Goal: Transaction & Acquisition: Purchase product/service

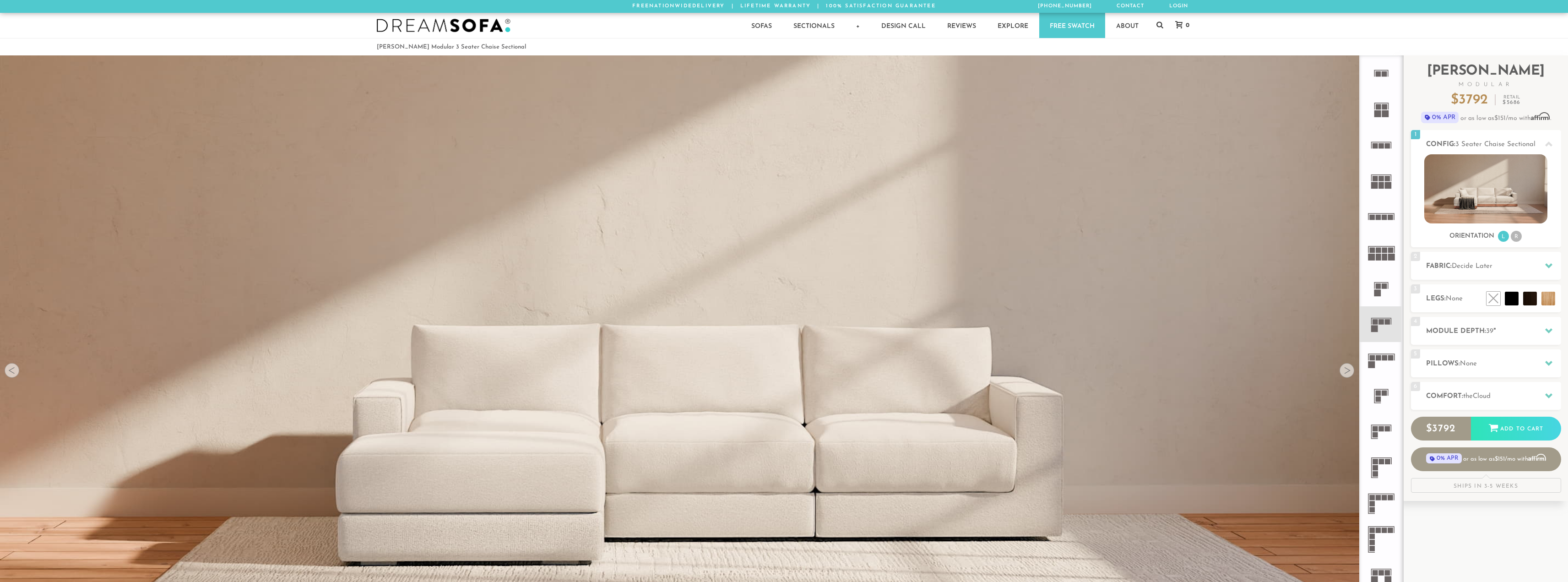
scroll to position [13012, 1561]
click at [1491, 332] on span "39" at bounding box center [1489, 331] width 7 height 7
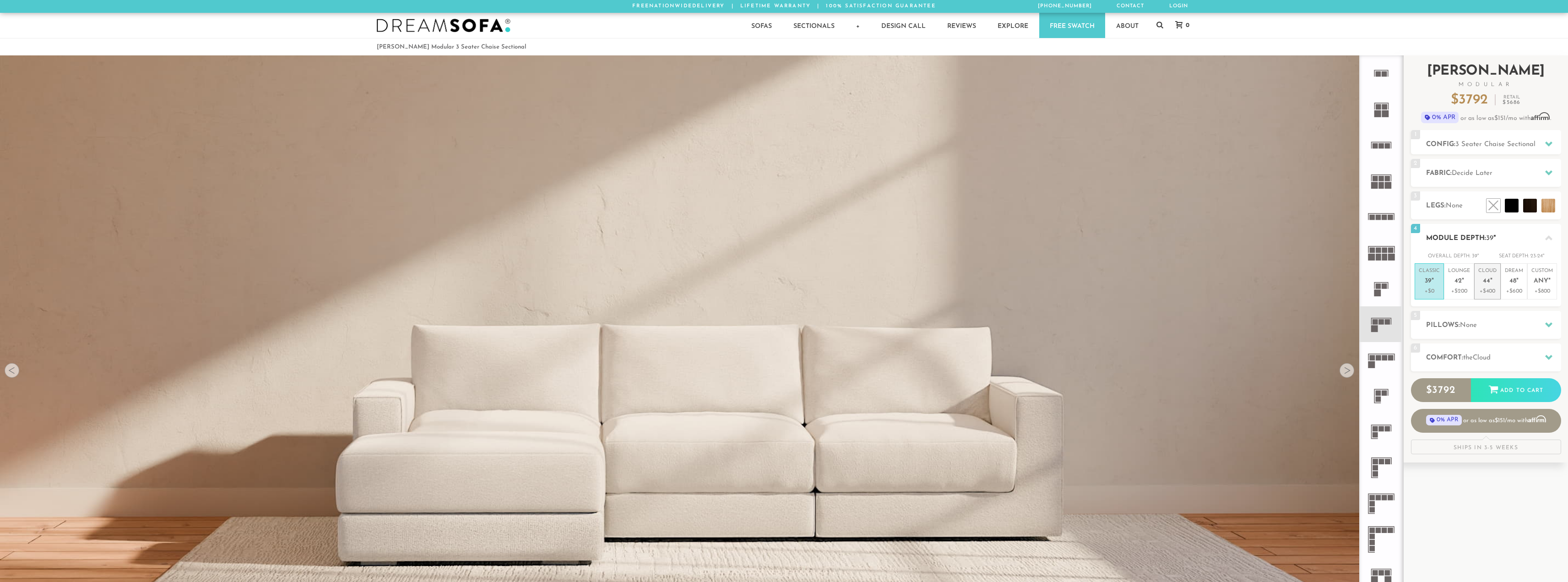
click at [1487, 287] on p "+$400" at bounding box center [1488, 292] width 18 height 9
click at [1521, 285] on p "Dream 48 "" at bounding box center [1514, 277] width 18 height 19
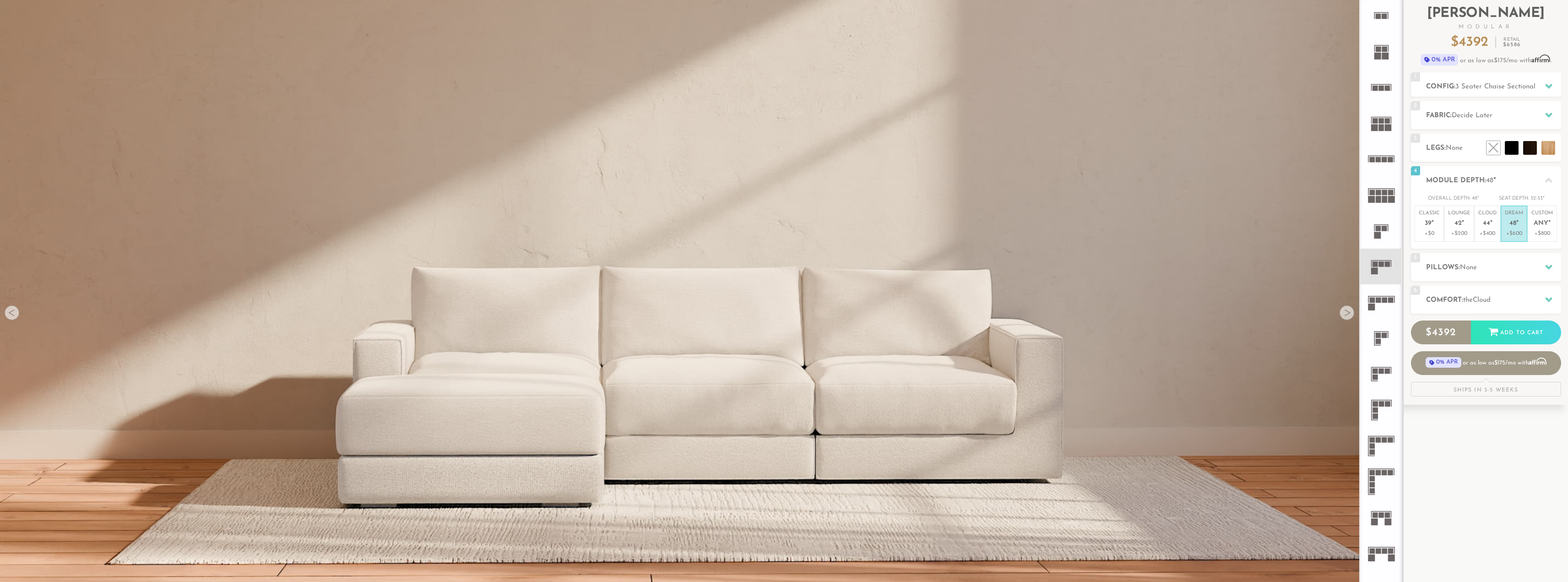
scroll to position [55, 0]
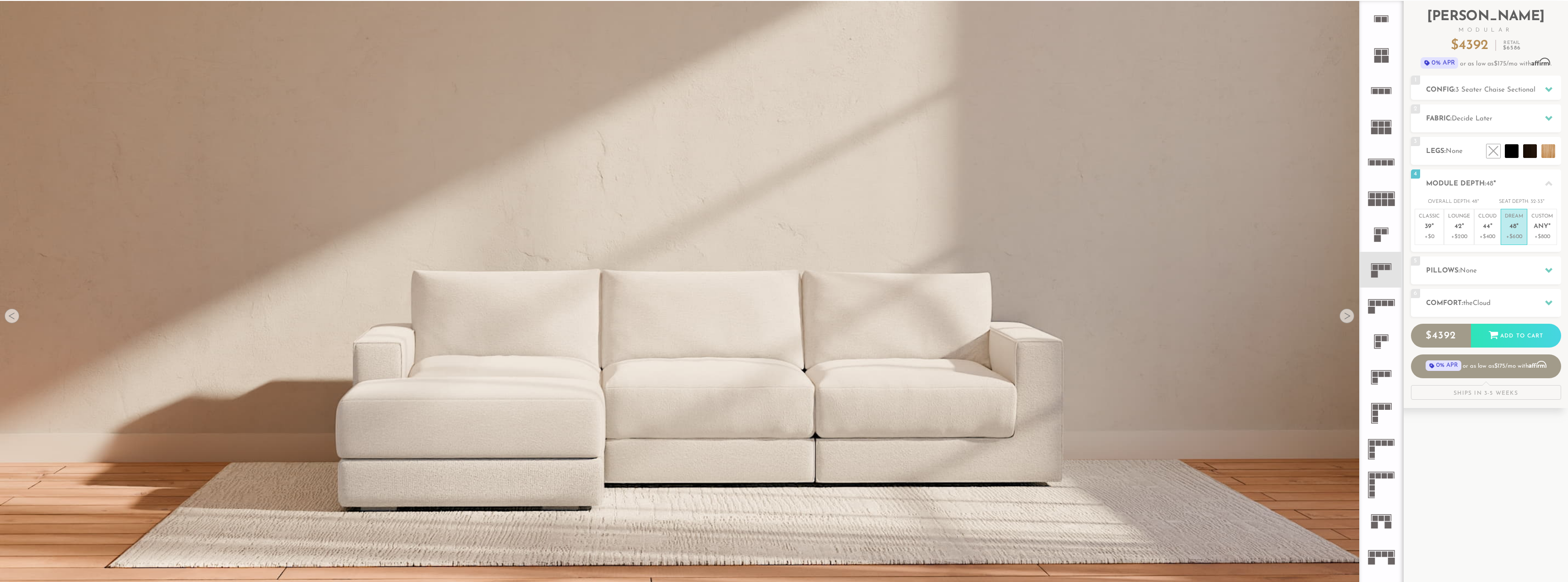
click at [1347, 317] on div at bounding box center [1347, 316] width 15 height 15
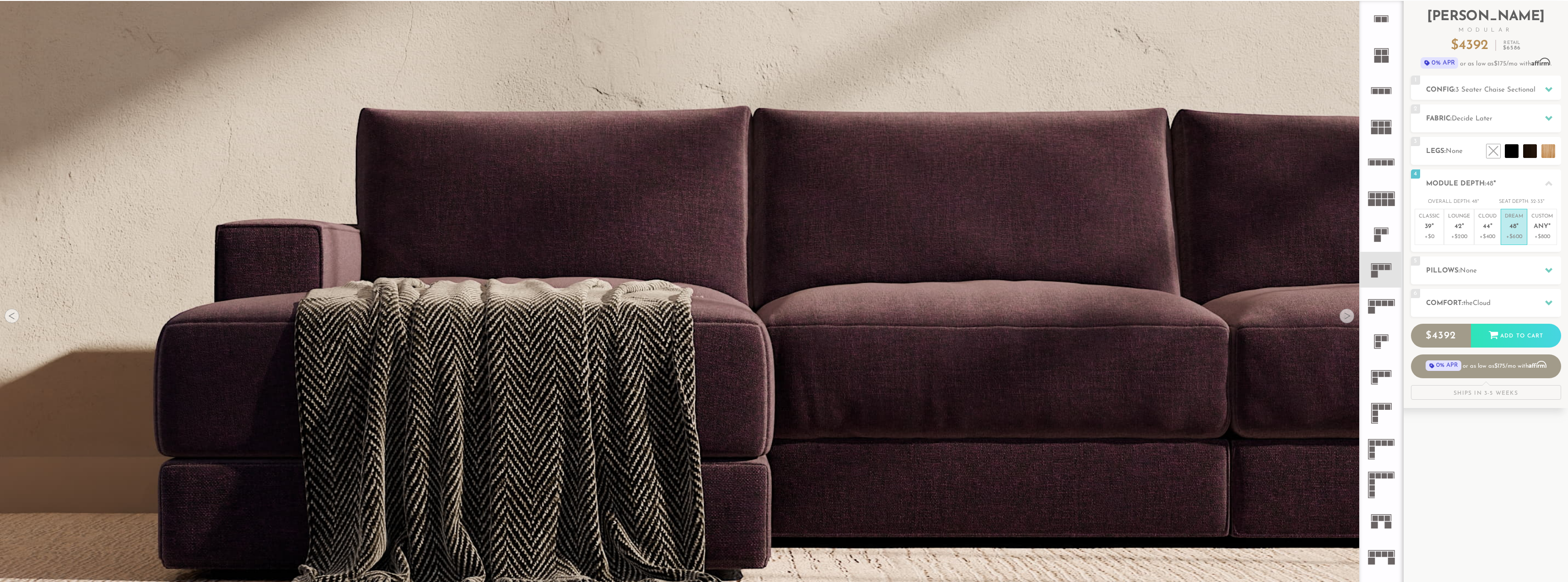
click at [1347, 317] on div at bounding box center [1347, 316] width 15 height 15
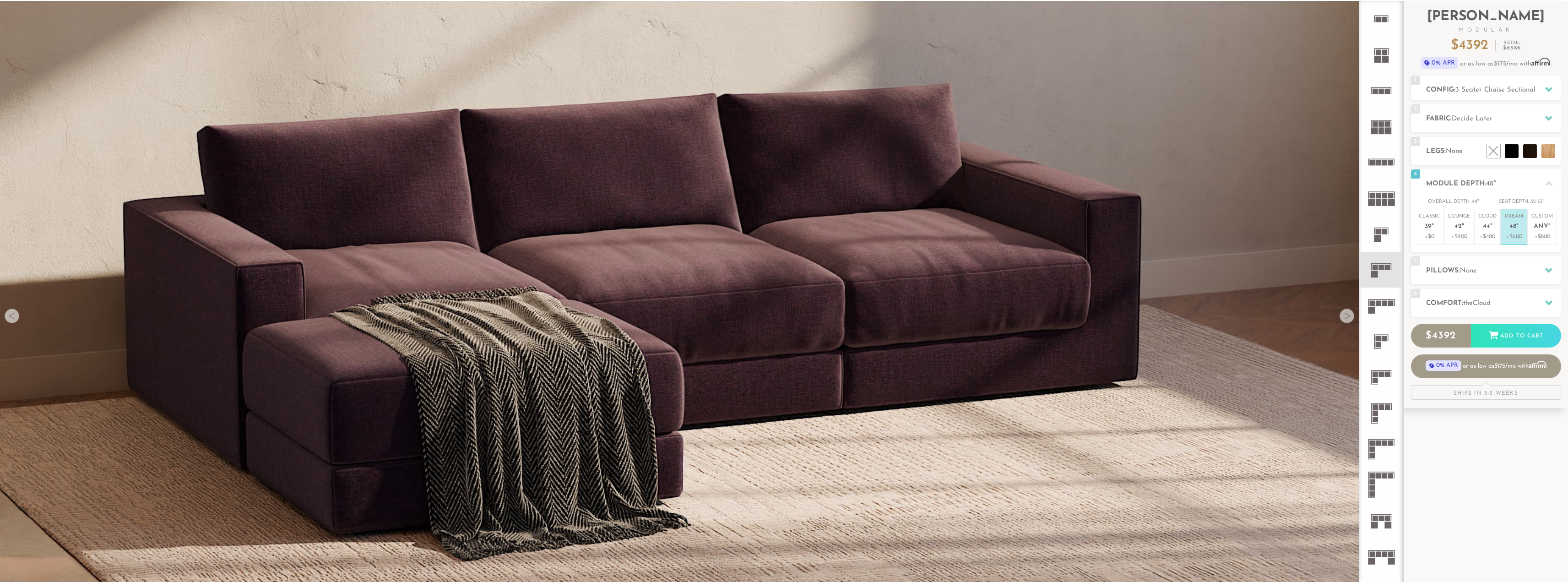
click at [1347, 317] on div at bounding box center [1347, 316] width 15 height 15
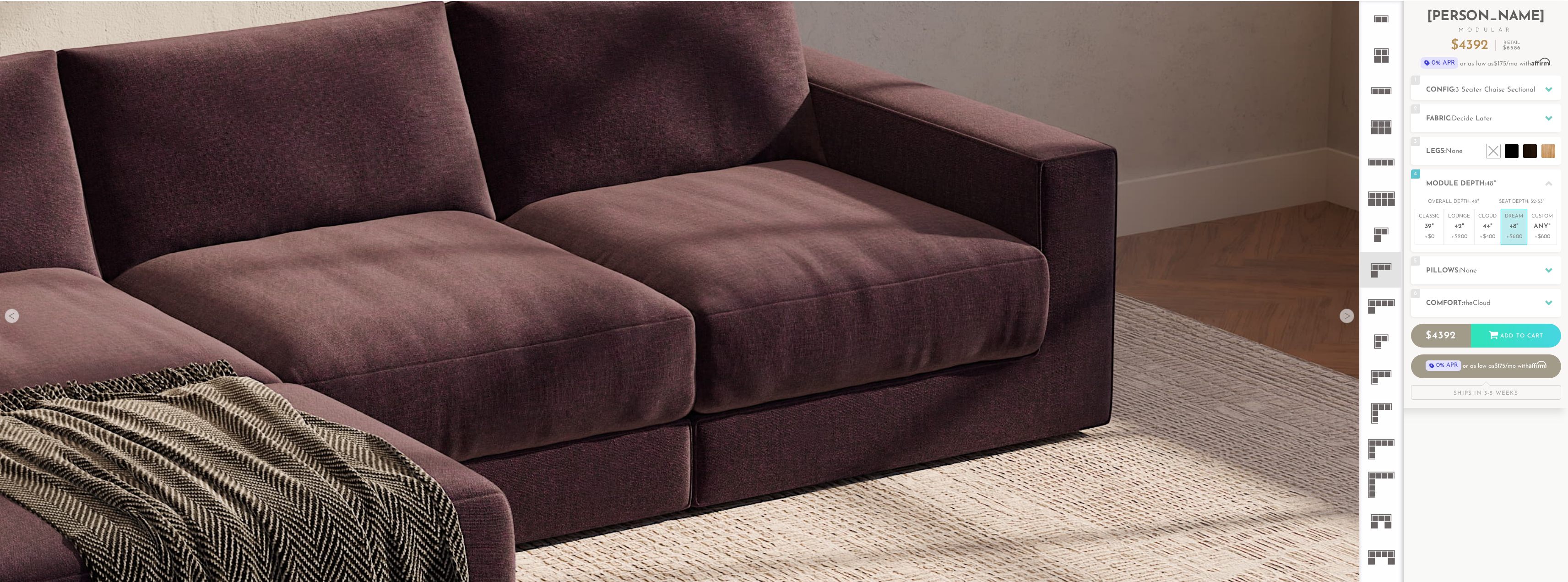
click at [1345, 318] on div at bounding box center [1347, 316] width 15 height 15
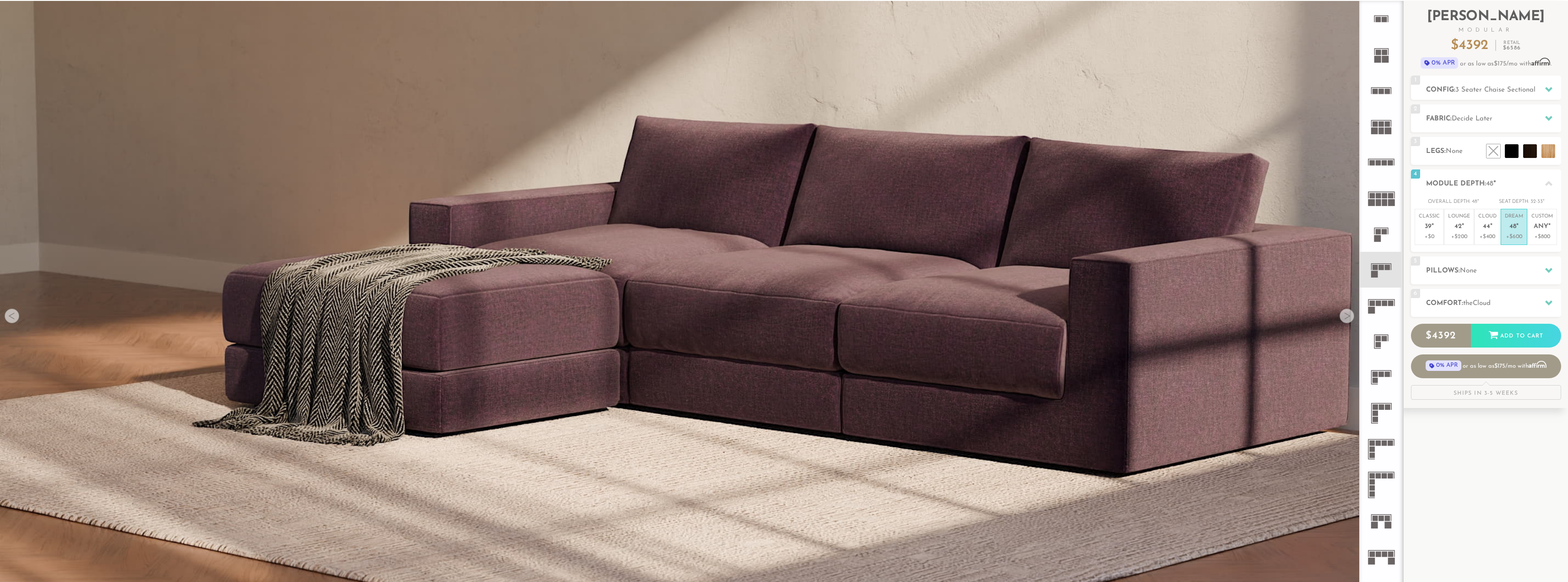
click at [1345, 318] on div at bounding box center [1347, 316] width 15 height 15
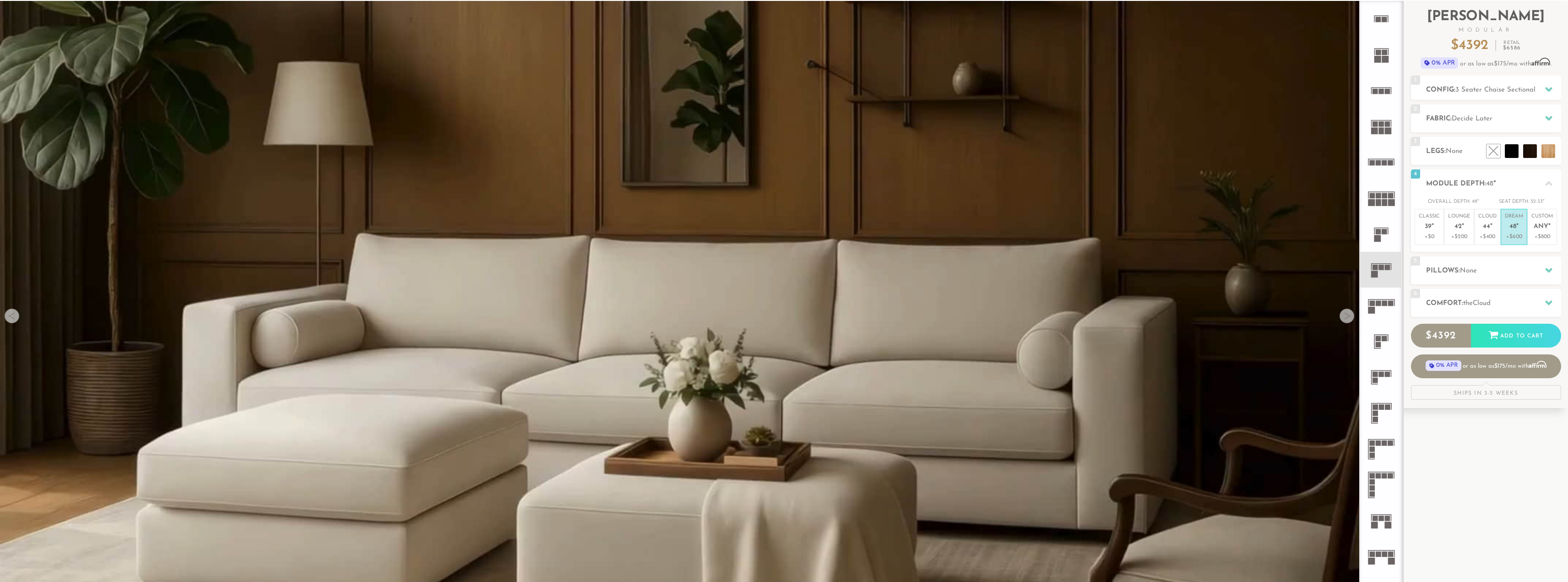
click at [1345, 318] on div at bounding box center [1347, 316] width 15 height 15
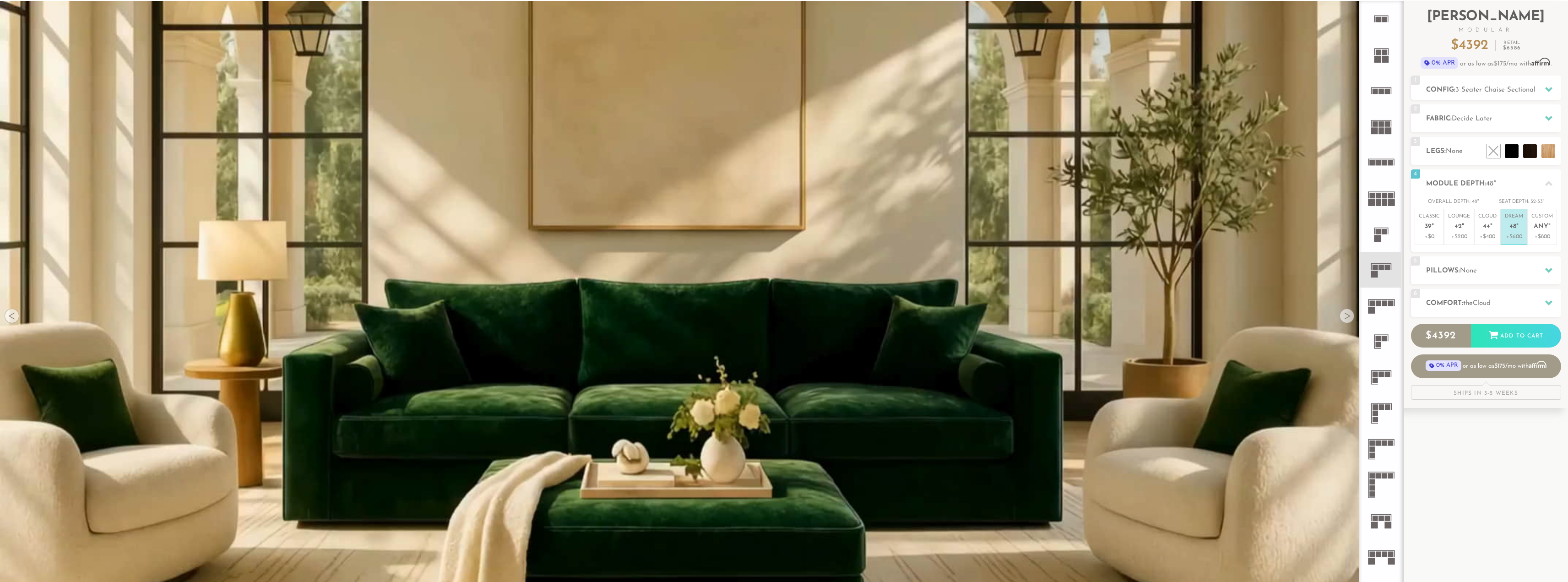
click at [1342, 318] on div at bounding box center [1347, 316] width 15 height 15
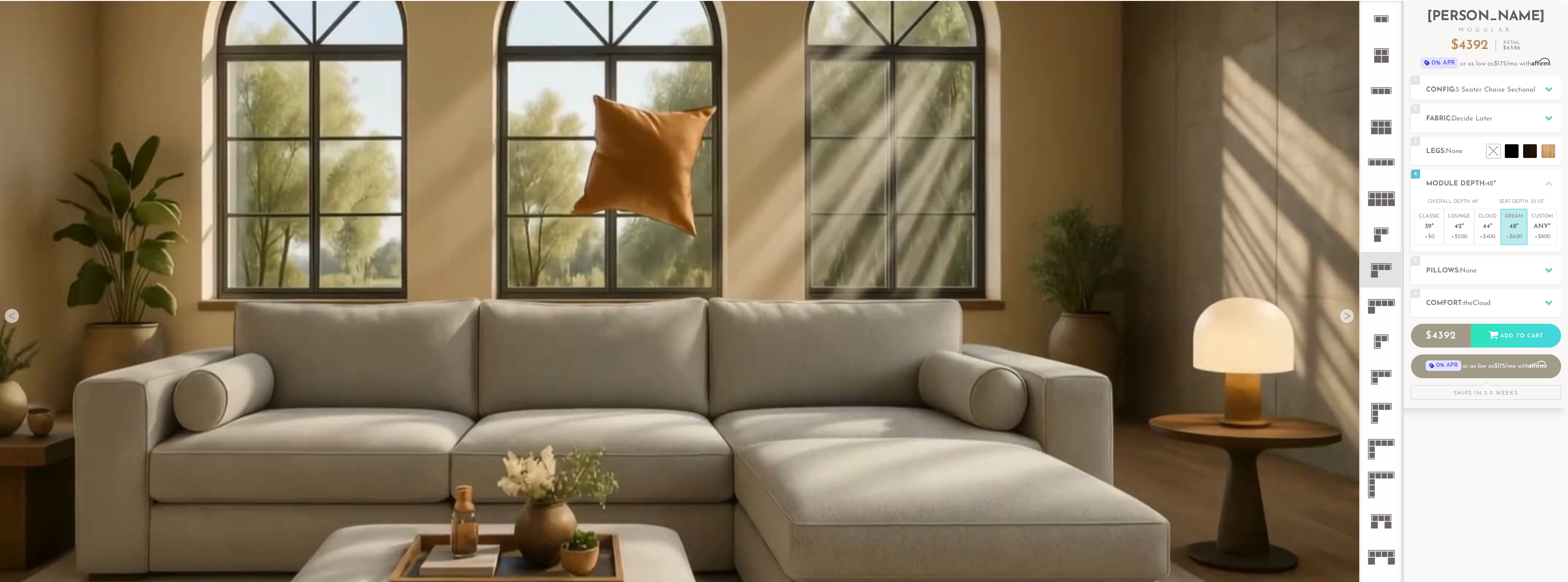
click at [1342, 318] on div at bounding box center [1347, 316] width 15 height 15
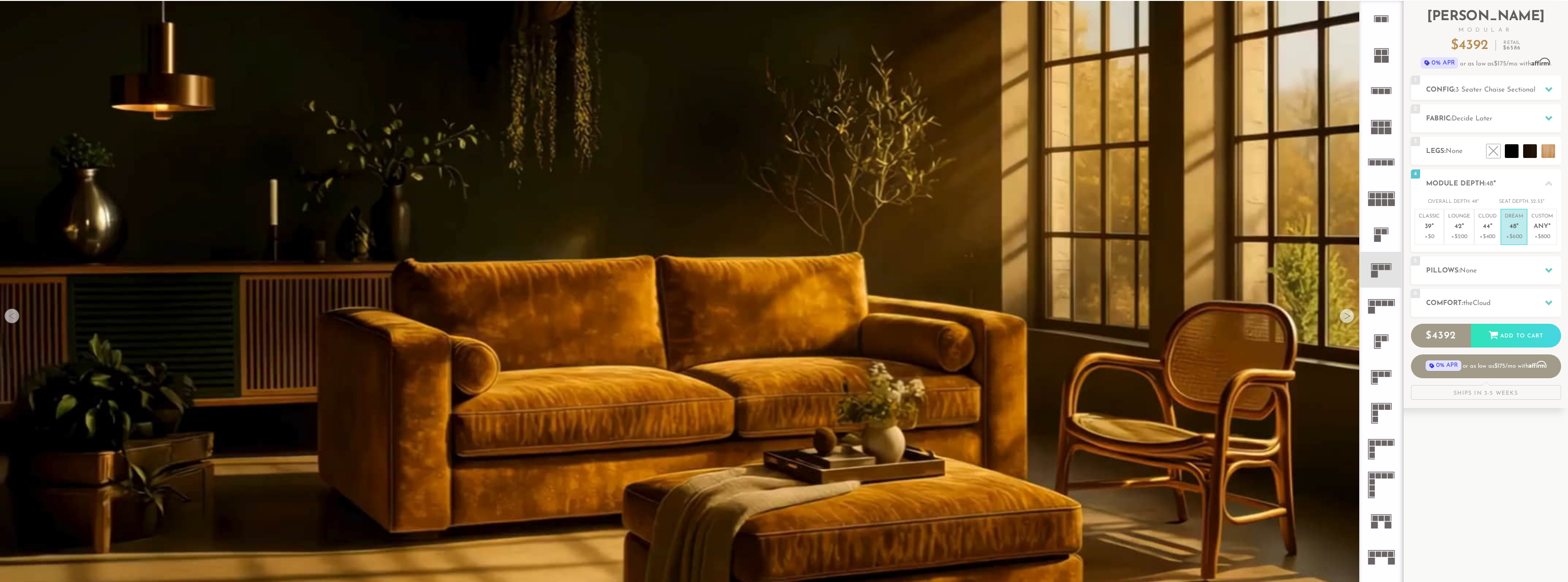
click at [1342, 318] on div at bounding box center [1347, 316] width 15 height 15
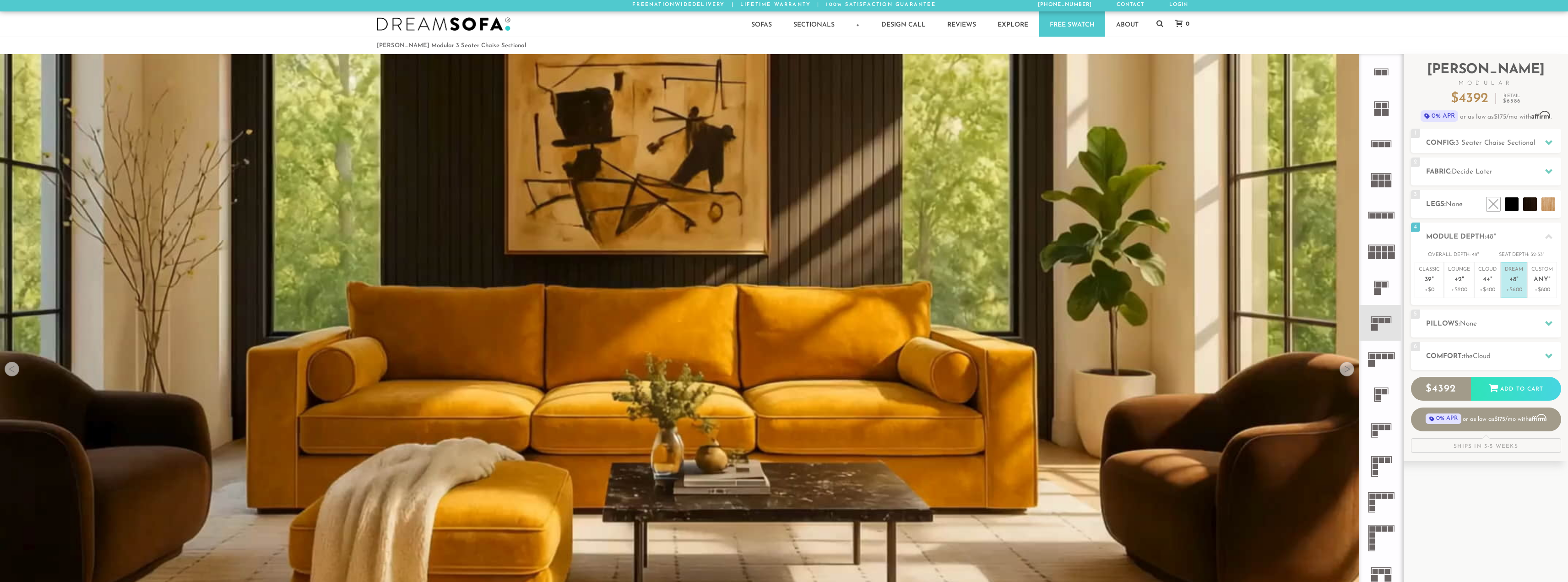
scroll to position [0, 0]
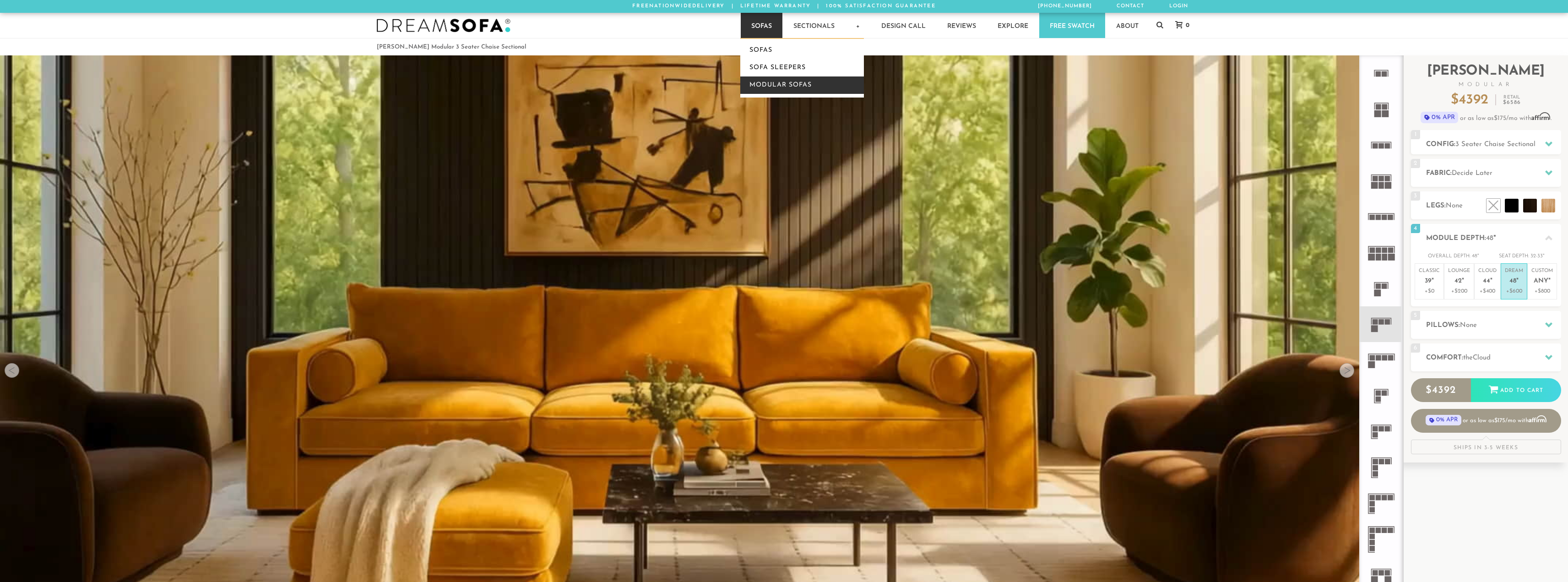
click at [773, 88] on link "Modular Sofas" at bounding box center [802, 85] width 124 height 18
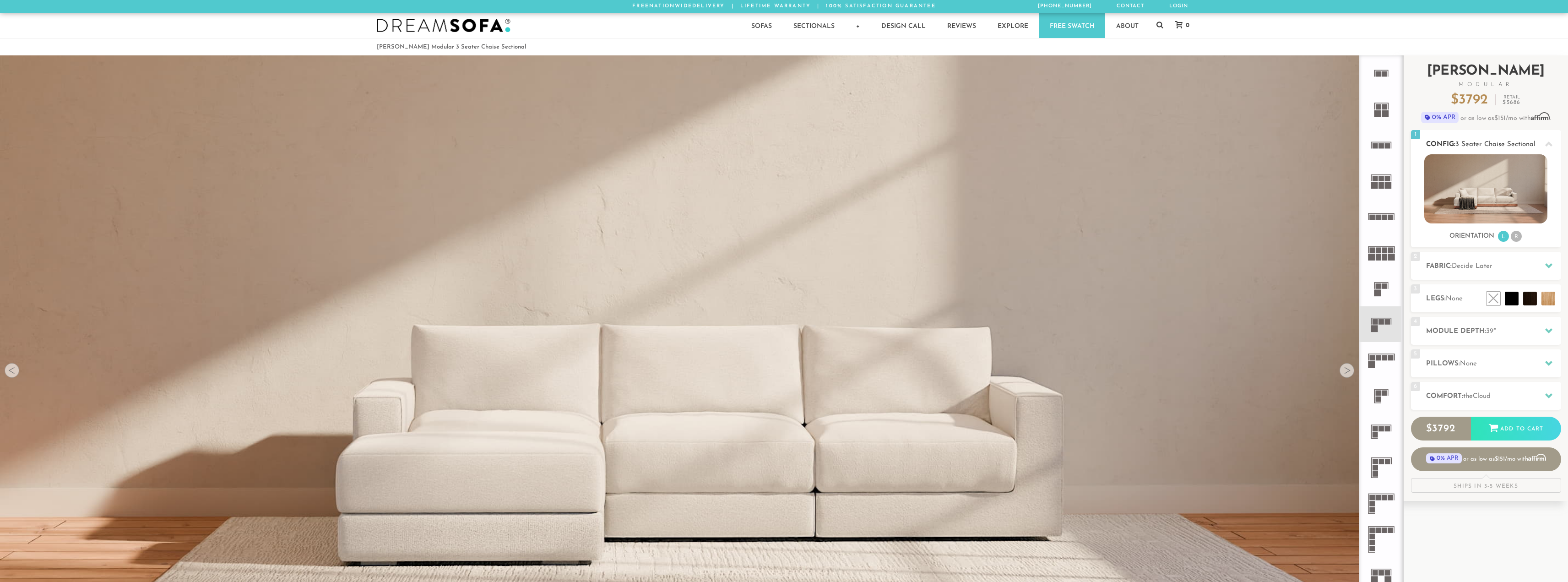
click at [1516, 241] on li "R" at bounding box center [1516, 236] width 11 height 11
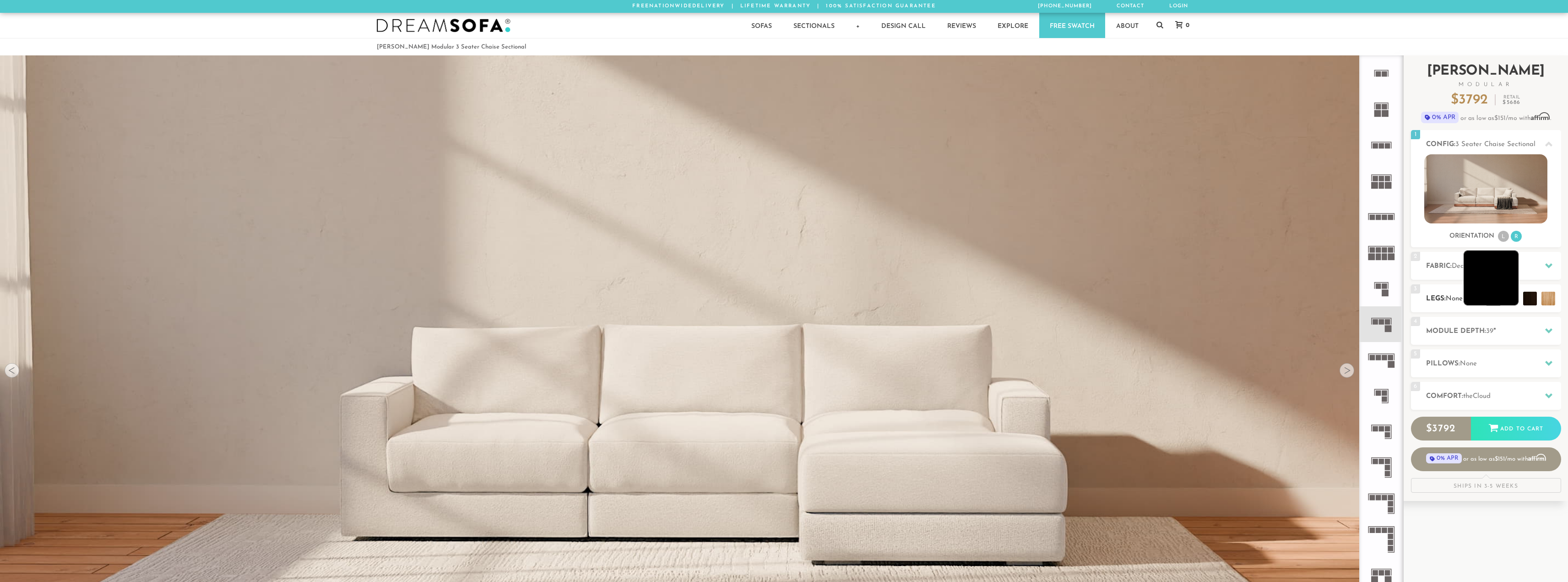
click at [1513, 304] on li at bounding box center [1491, 278] width 55 height 55
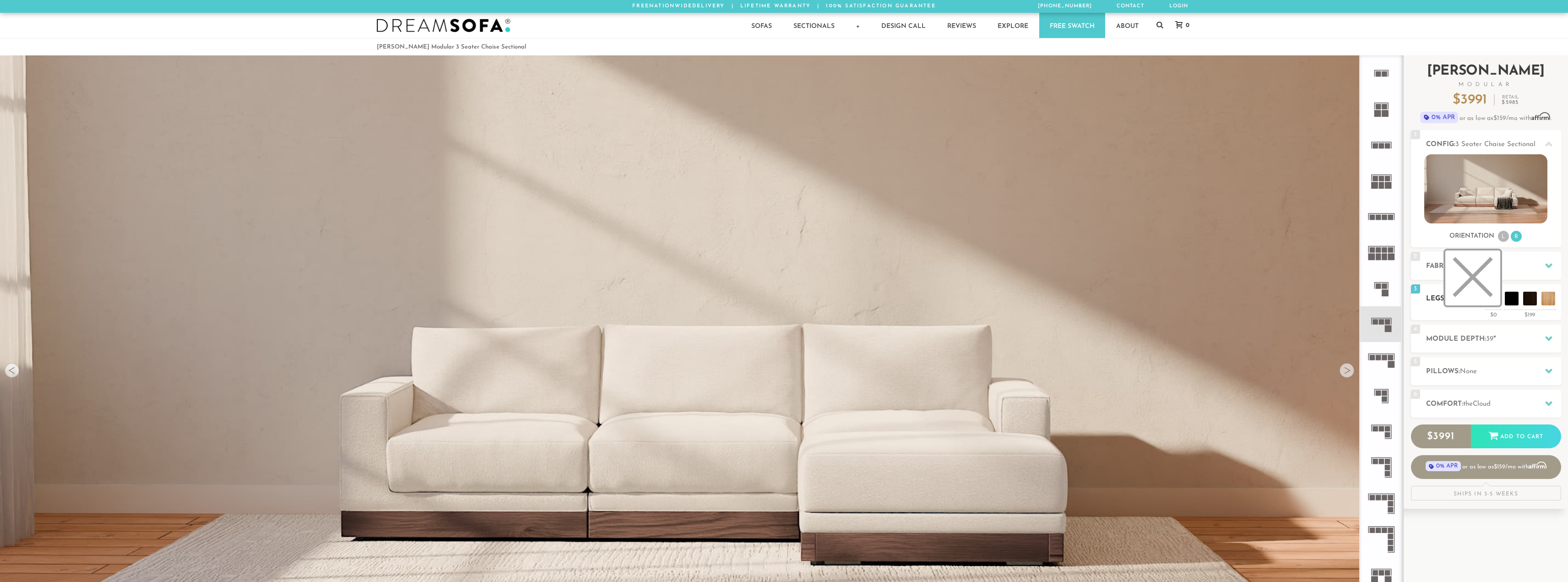
click at [1477, 291] on li at bounding box center [1472, 278] width 55 height 55
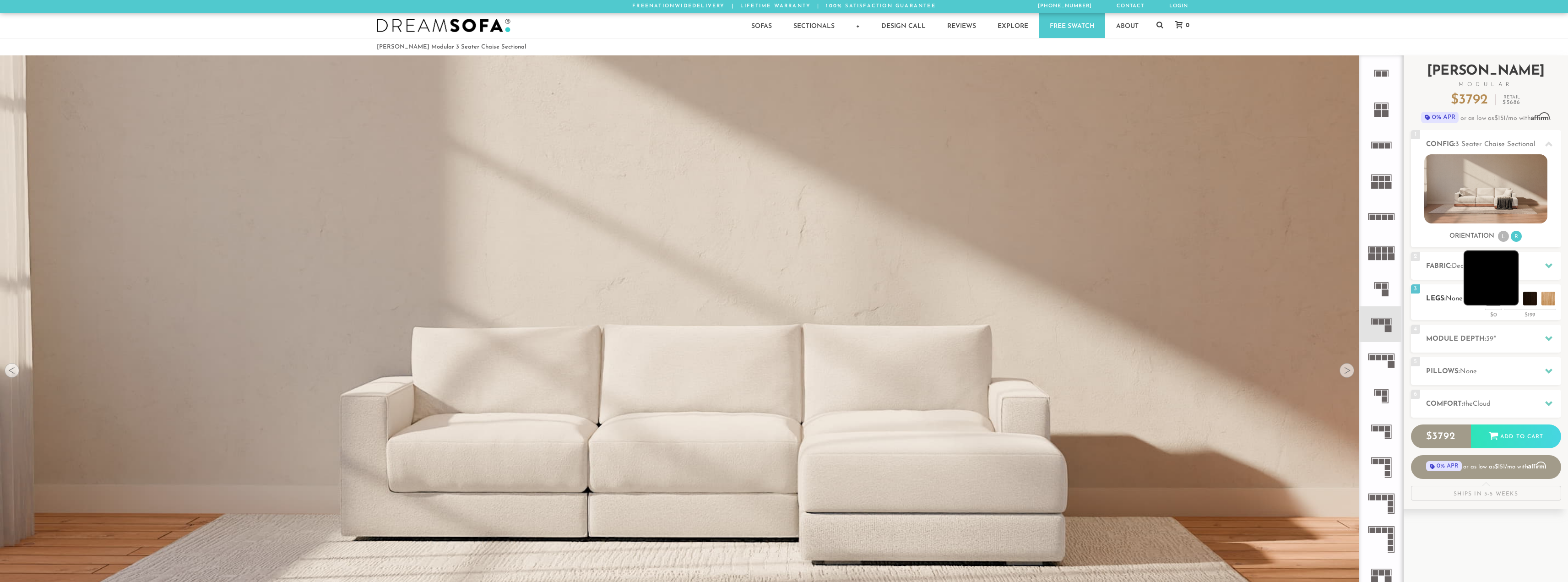
click at [1510, 294] on li at bounding box center [1491, 278] width 55 height 55
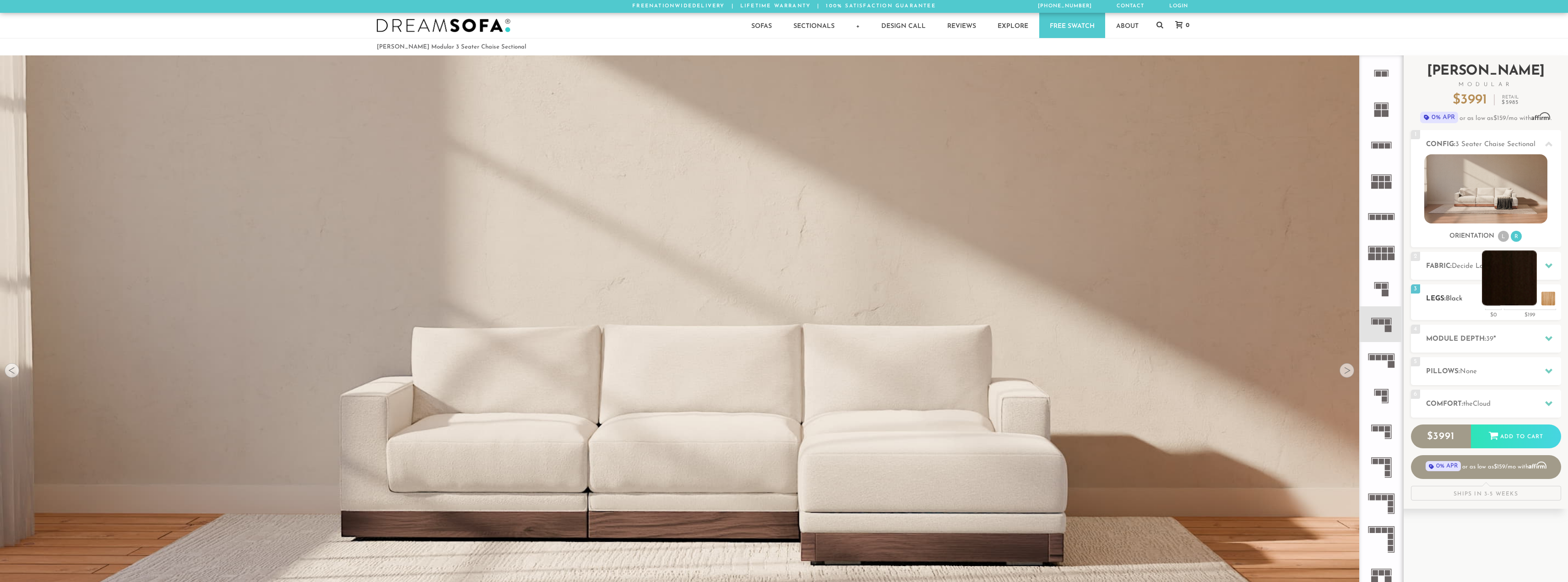
click at [1523, 298] on li at bounding box center [1510, 278] width 55 height 55
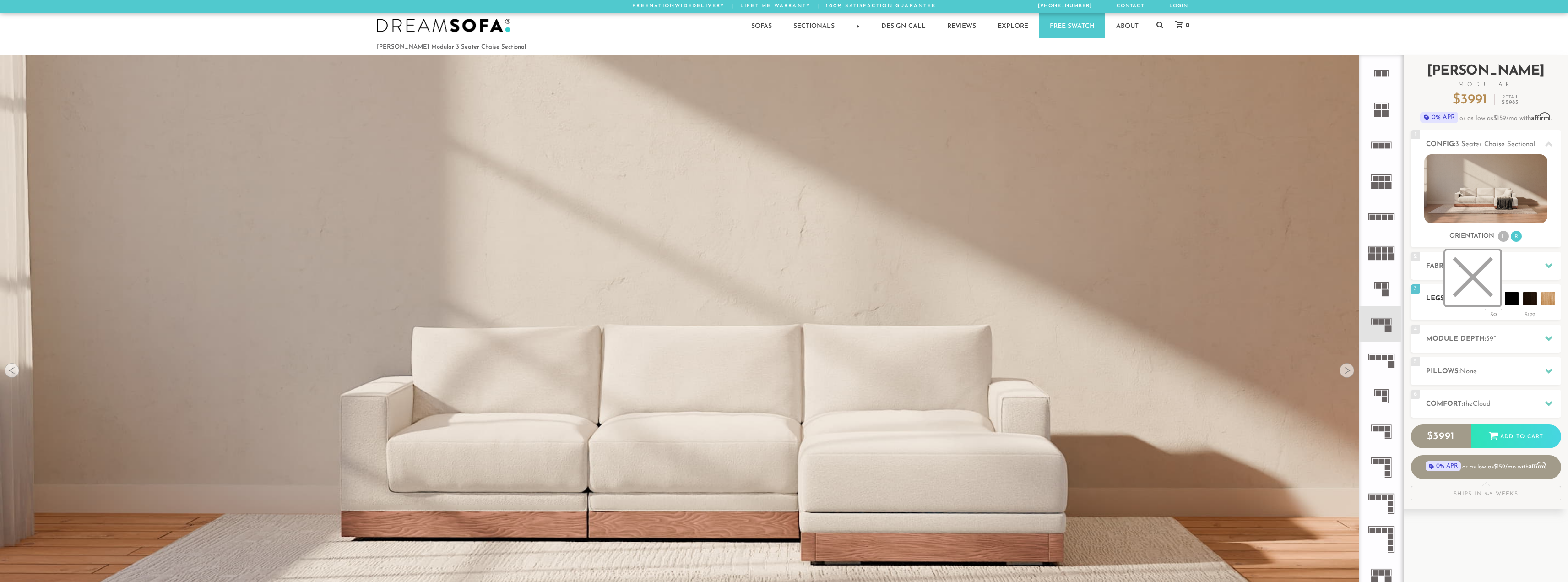
click at [1491, 302] on li at bounding box center [1472, 278] width 55 height 55
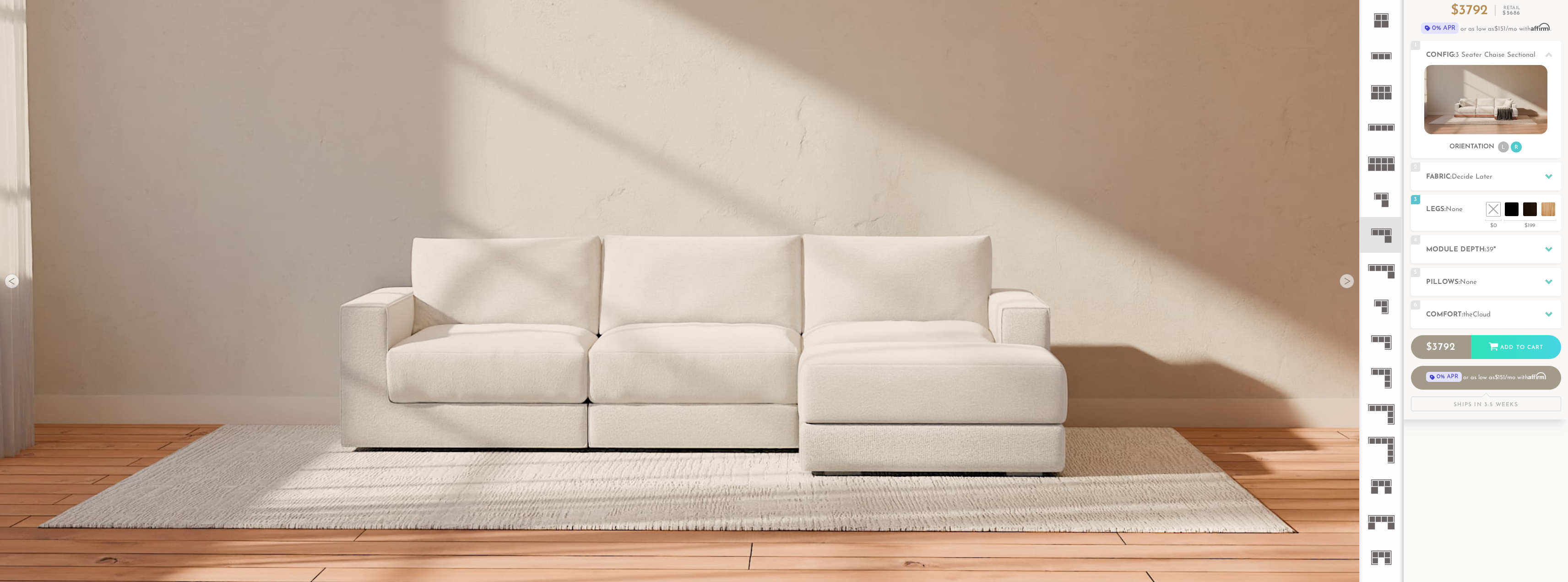
scroll to position [91, 0]
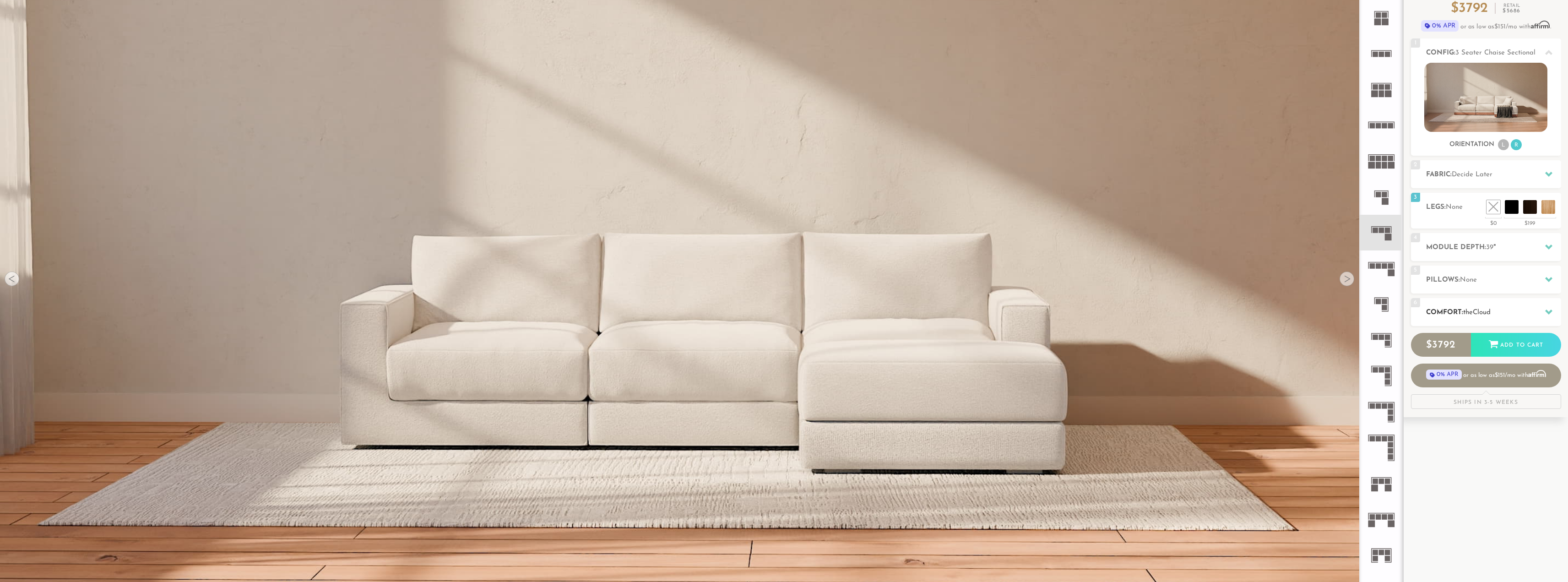
click at [1524, 301] on div "6 Comfort: the Cloud soft" at bounding box center [1486, 312] width 150 height 28
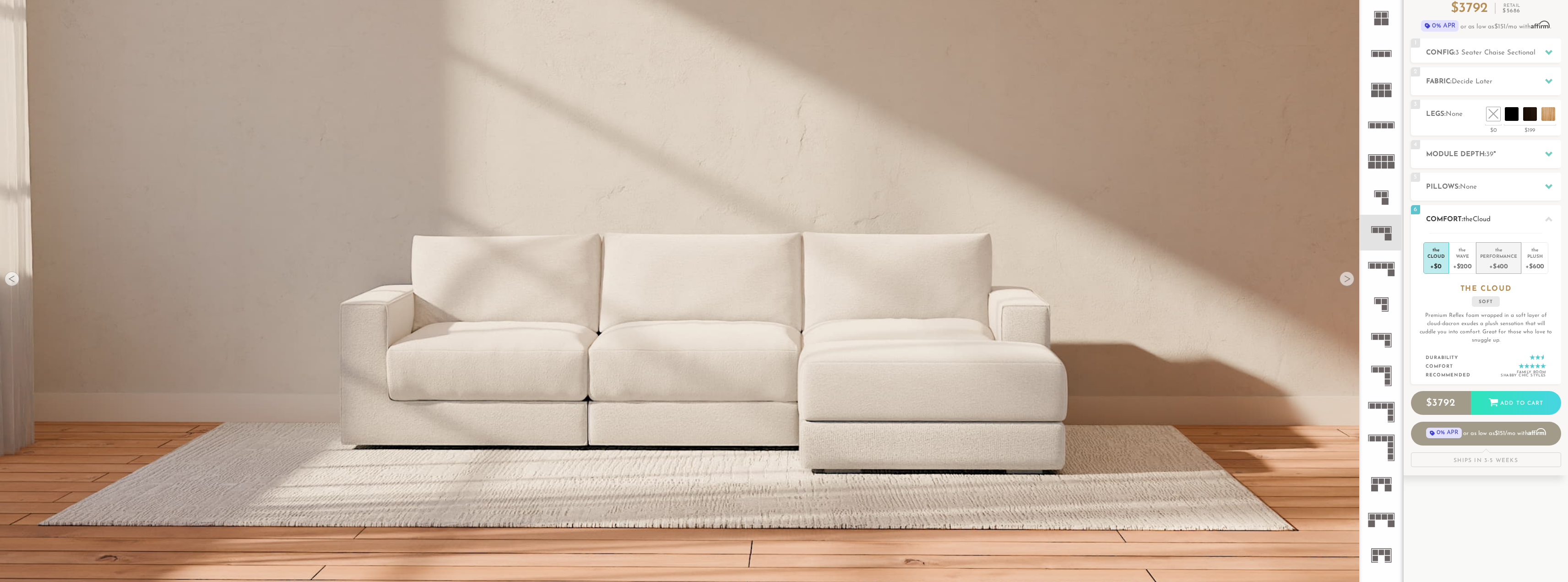
click at [1489, 268] on div "+$400" at bounding box center [1499, 266] width 37 height 13
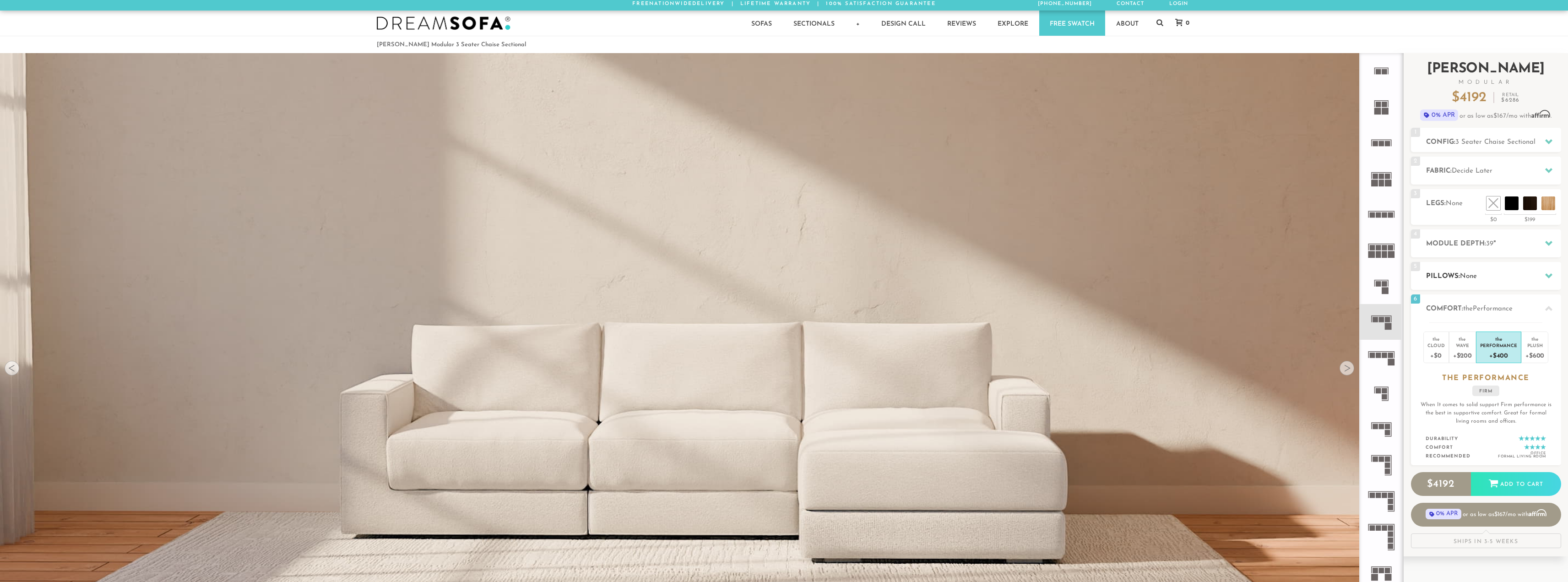
scroll to position [0, 0]
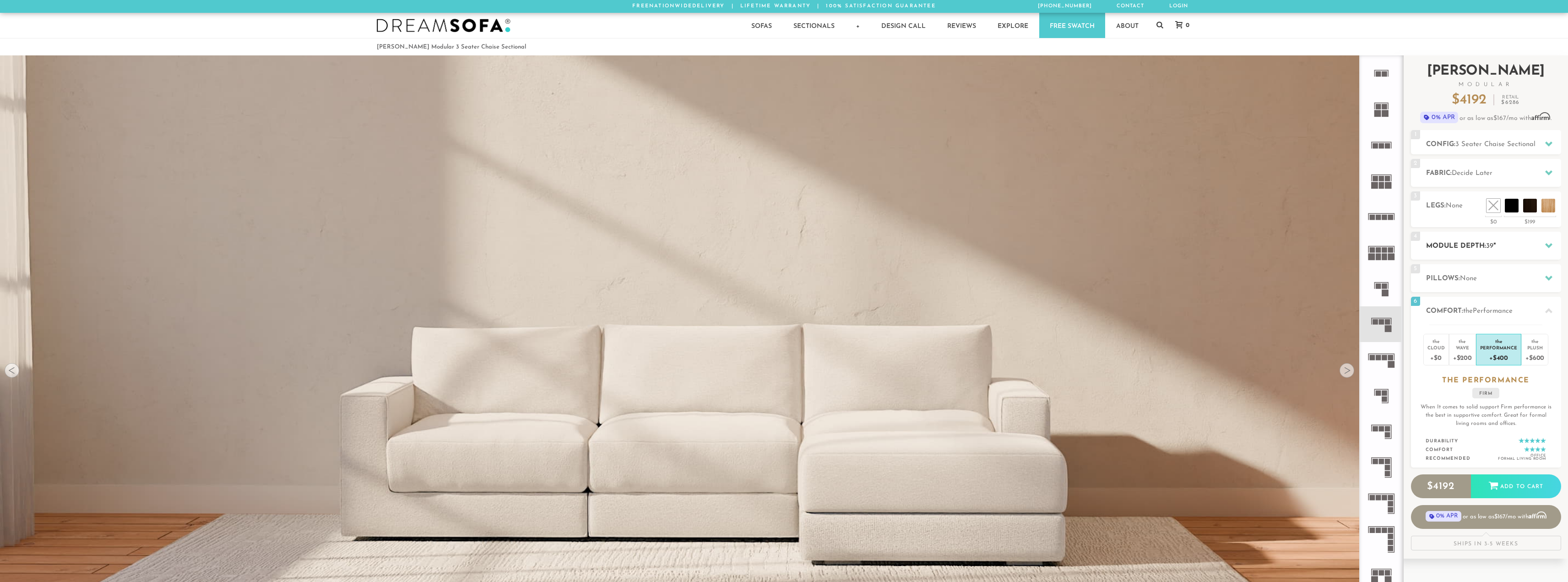
click at [1510, 245] on h2 "Module Depth: 39 "" at bounding box center [1494, 246] width 135 height 10
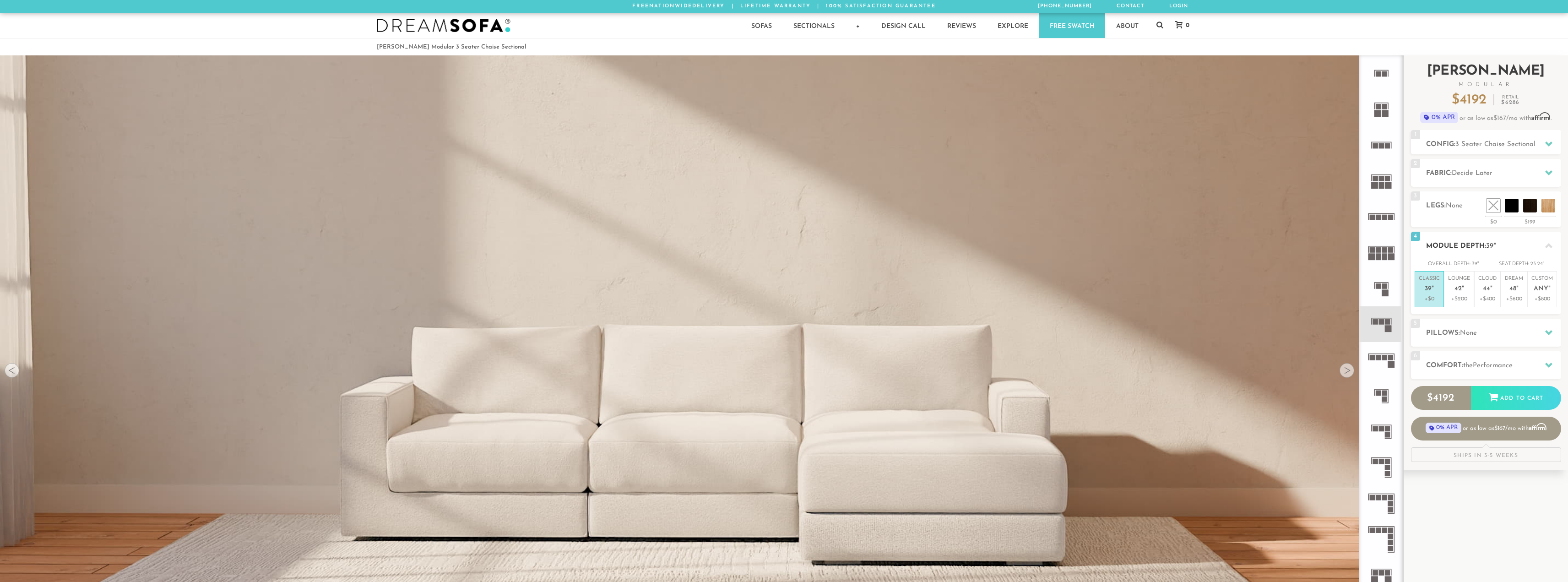
click at [1510, 263] on div "Seat Depth:" at bounding box center [1514, 264] width 30 height 9
click at [1508, 290] on p "Dream 48 "" at bounding box center [1514, 285] width 18 height 19
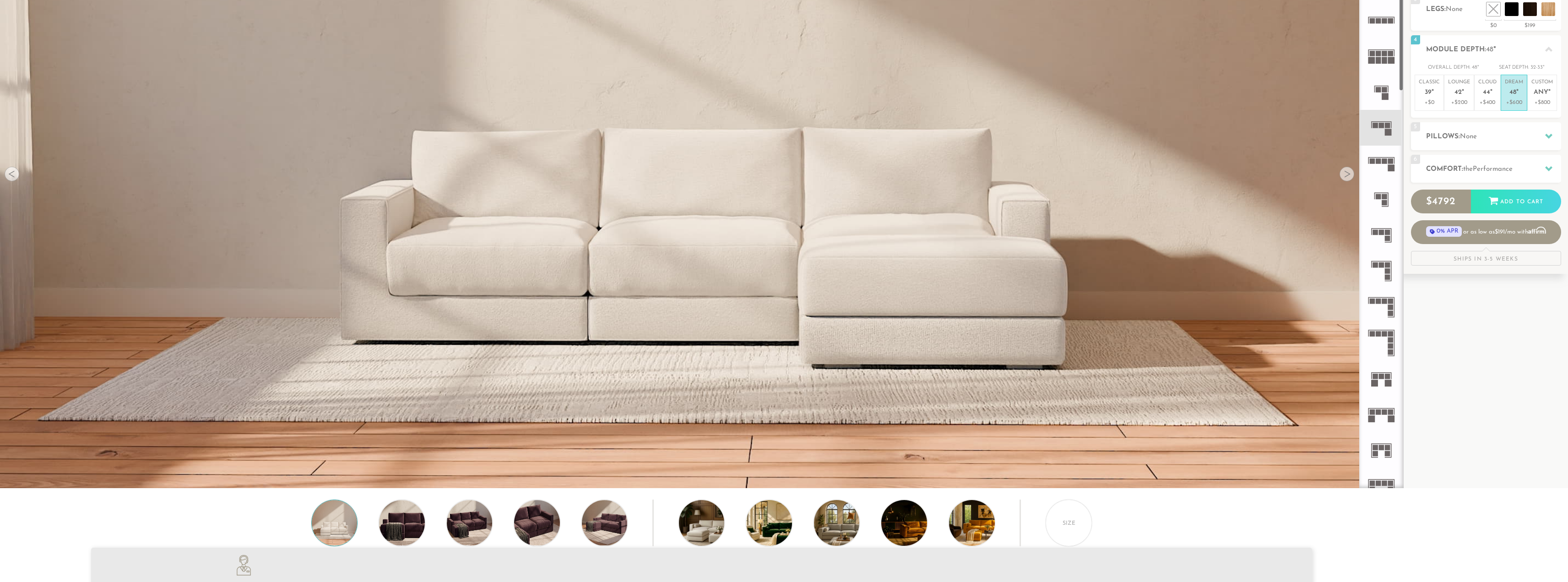
scroll to position [198, 0]
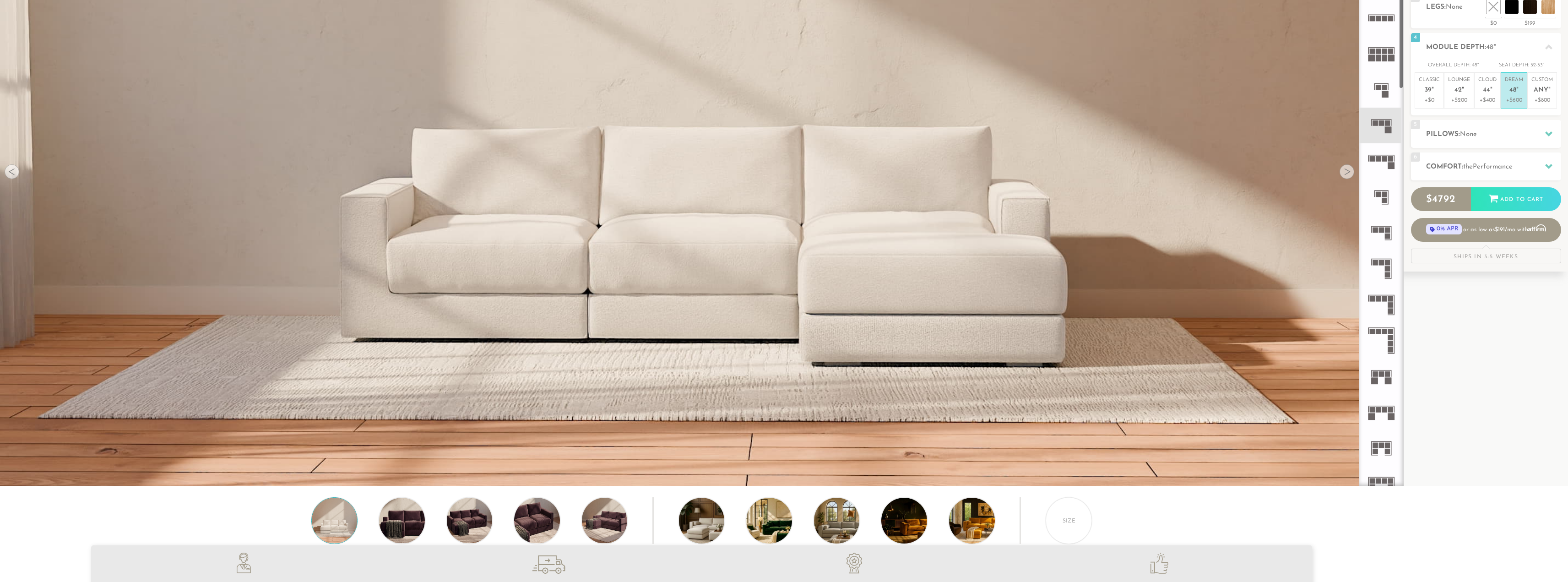
click at [1344, 178] on div at bounding box center [1347, 172] width 15 height 15
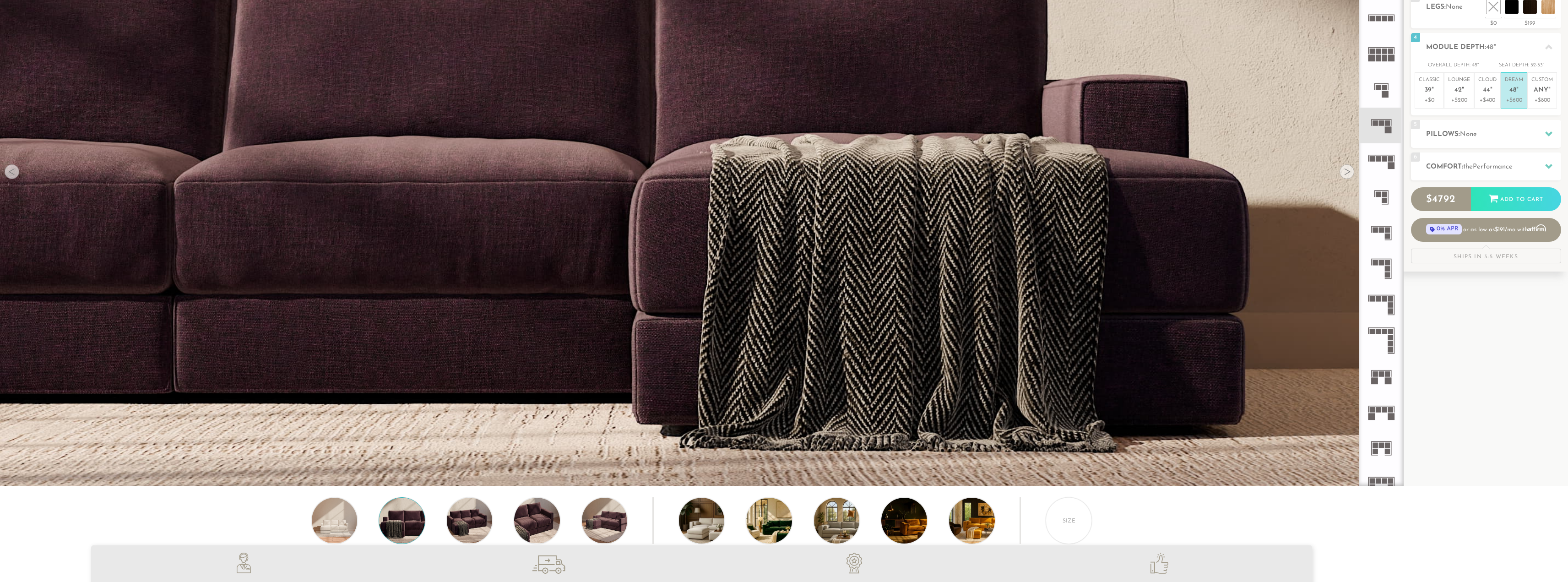
click at [1344, 177] on div at bounding box center [1347, 172] width 15 height 15
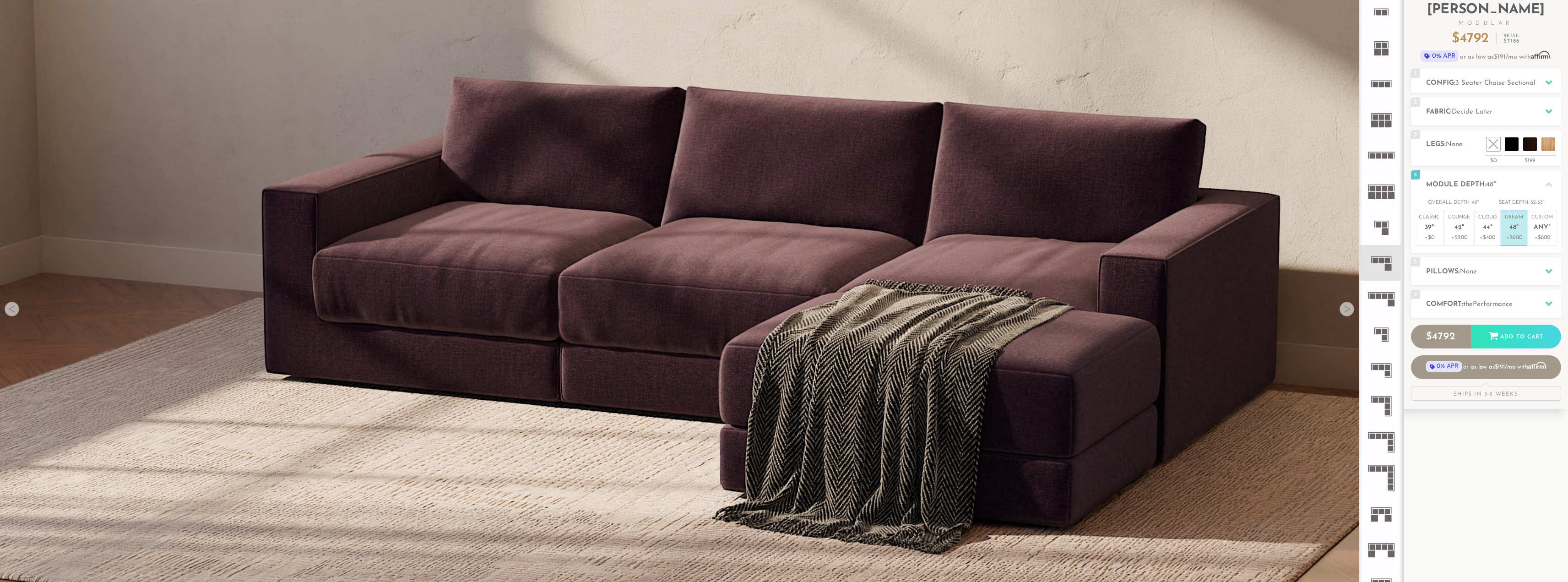
scroll to position [0, 0]
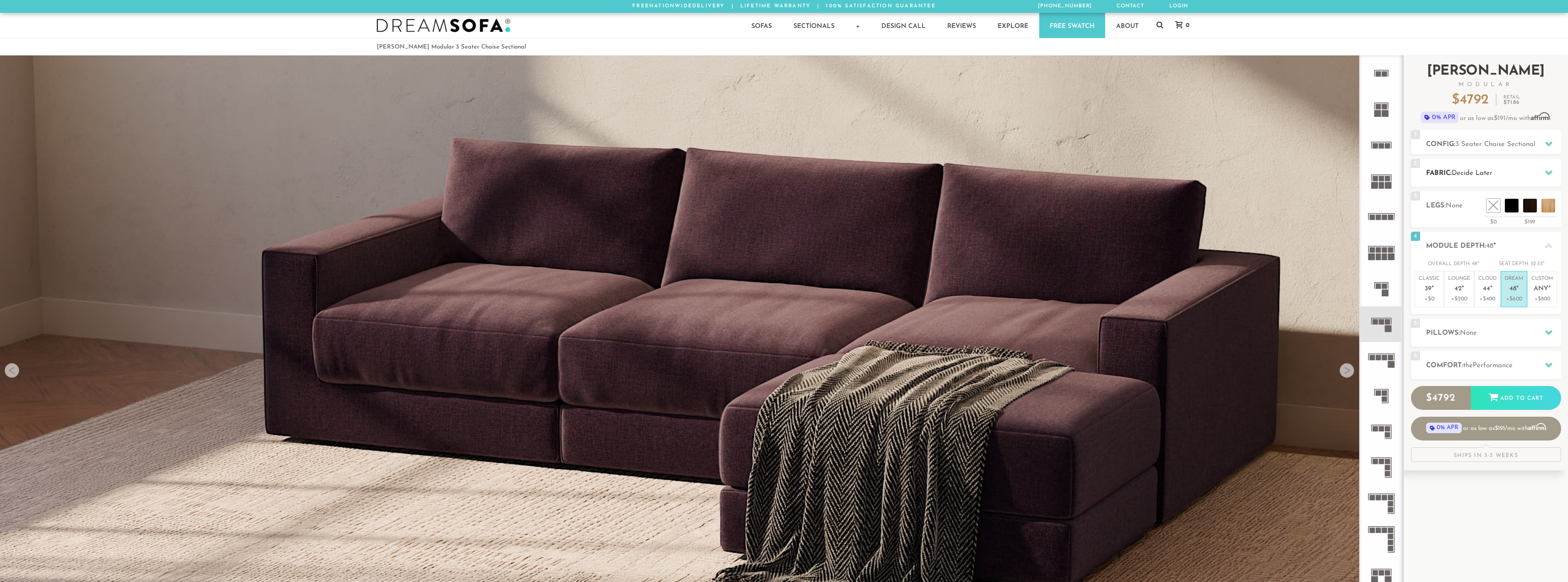
click at [1549, 171] on icon at bounding box center [1549, 173] width 7 height 7
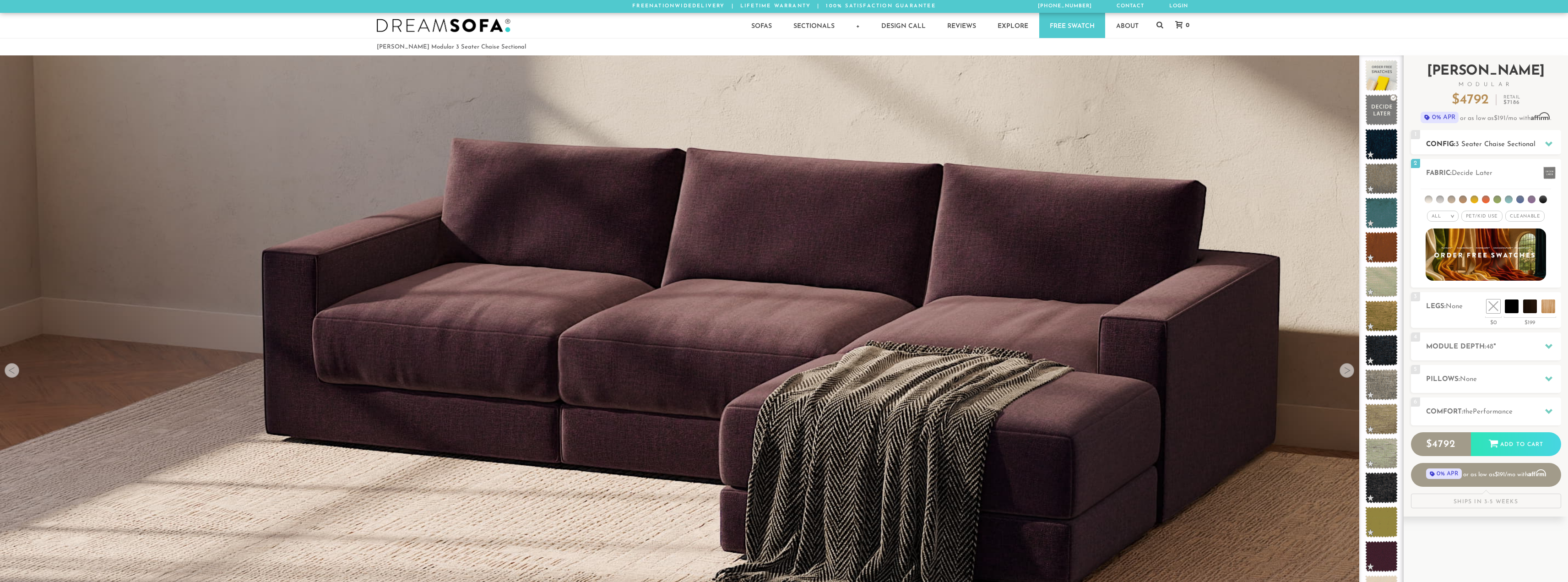
click at [1548, 146] on icon at bounding box center [1549, 144] width 7 height 7
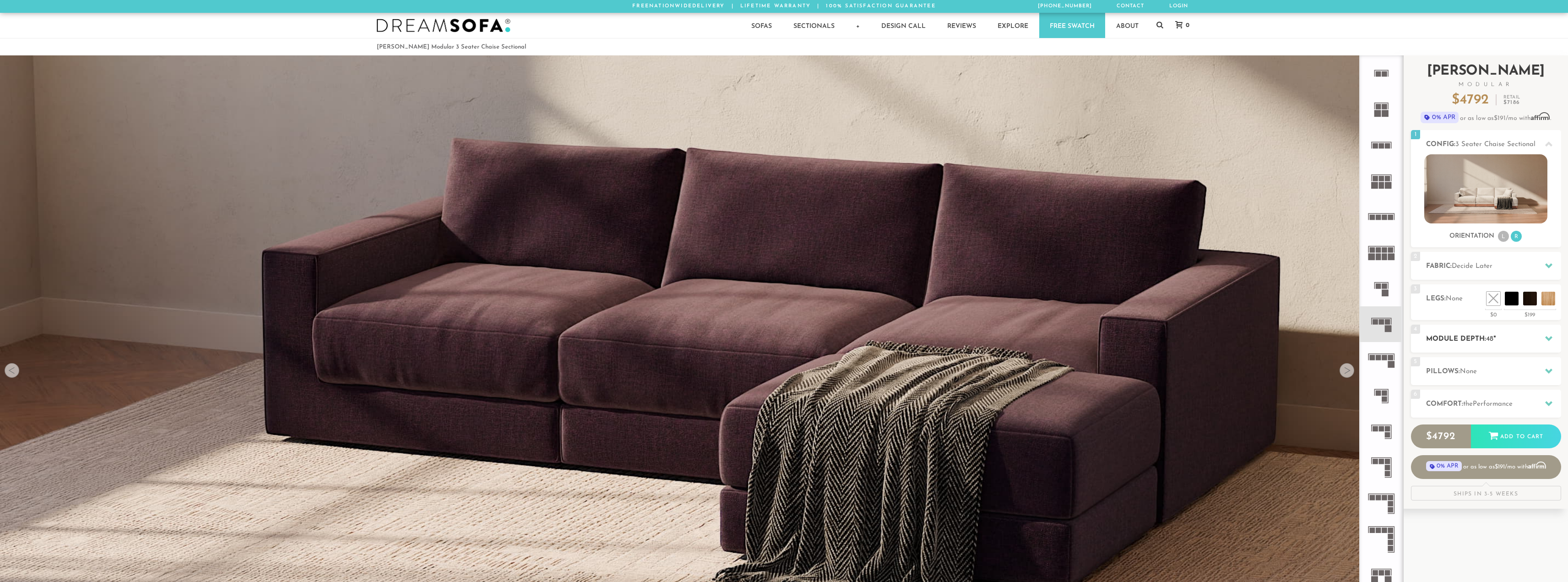
click at [1516, 345] on h2 "Module Depth: 48 "" at bounding box center [1494, 338] width 135 height 10
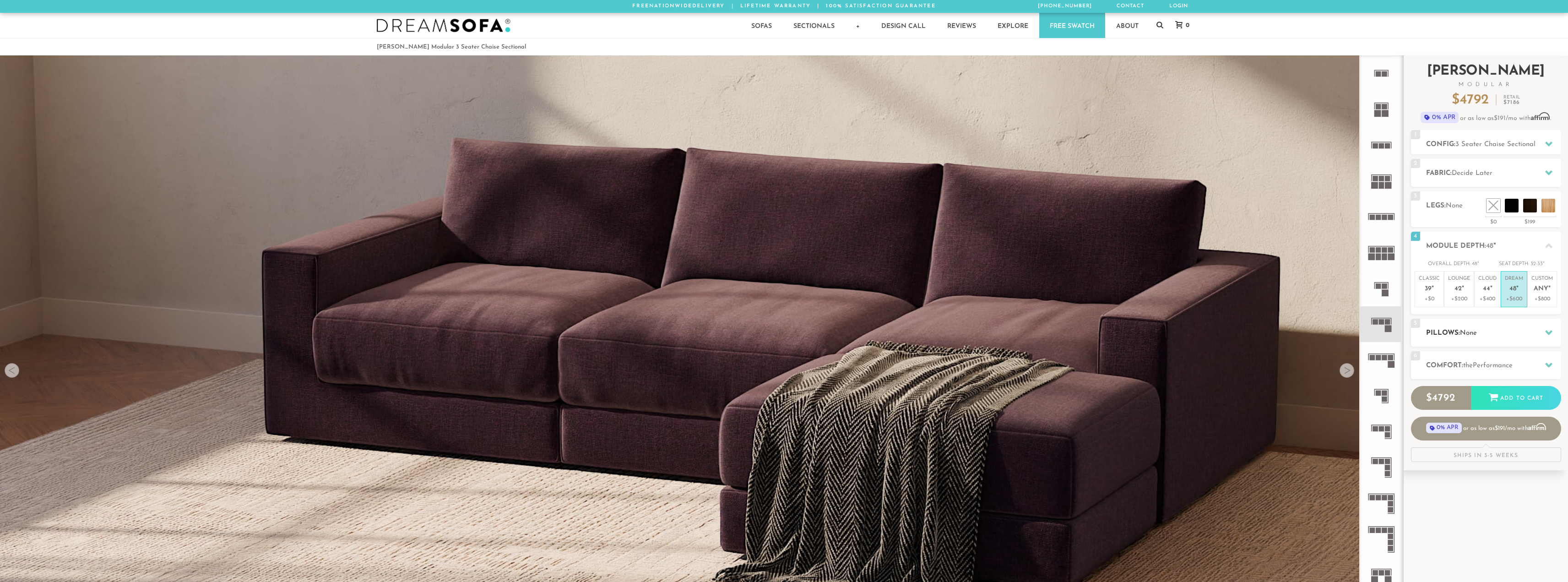
click at [1527, 328] on h2 "Pillows: None" at bounding box center [1494, 333] width 135 height 10
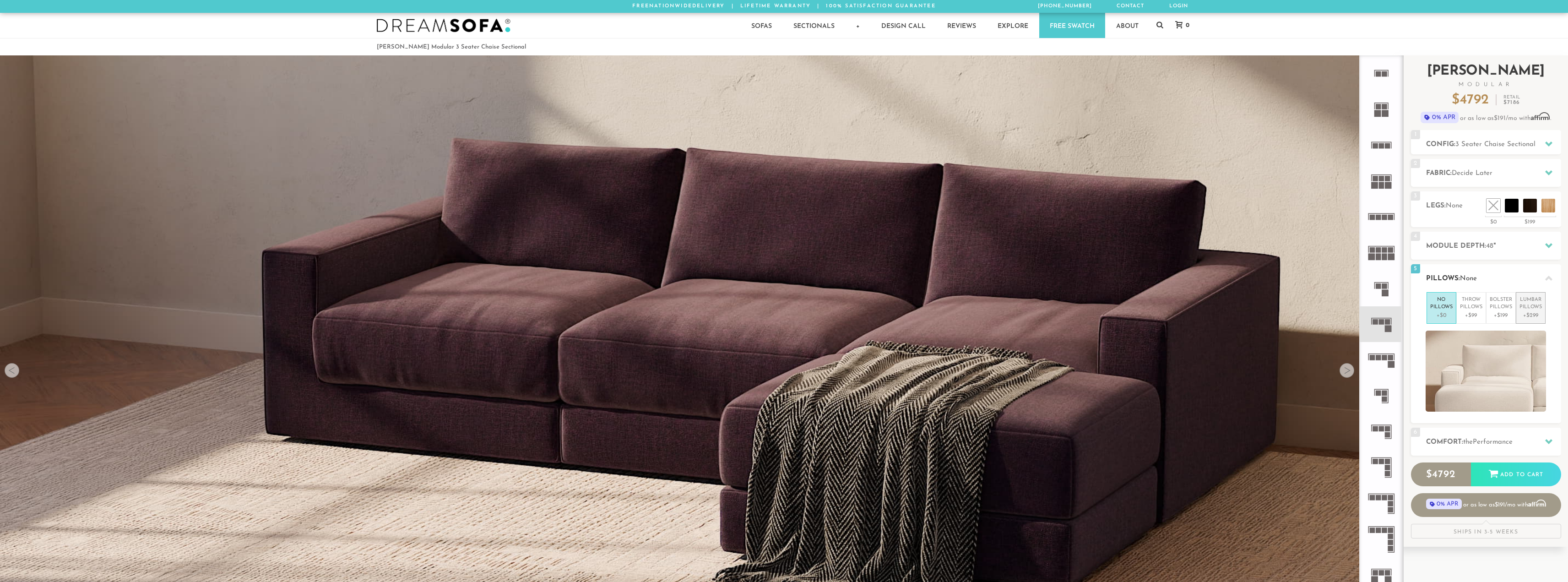
click at [1529, 305] on p "Lumbar Pillows" at bounding box center [1530, 304] width 23 height 15
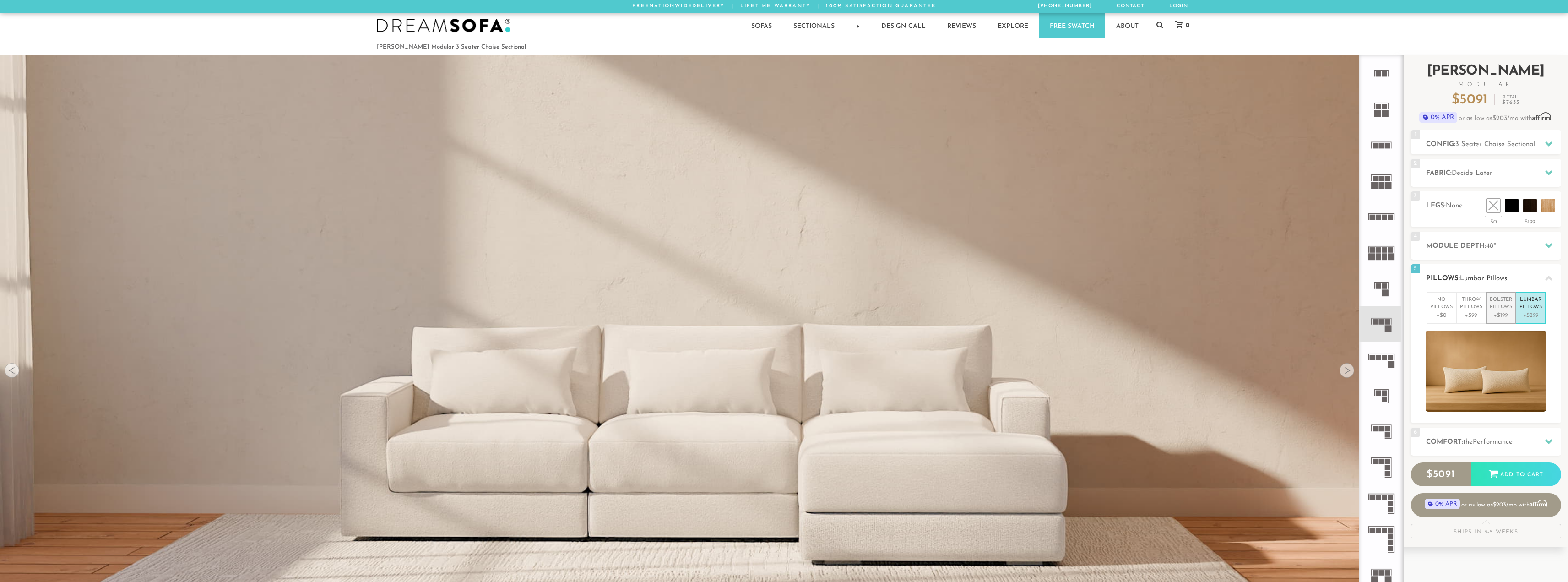
click at [1499, 319] on p "+$199" at bounding box center [1500, 315] width 23 height 9
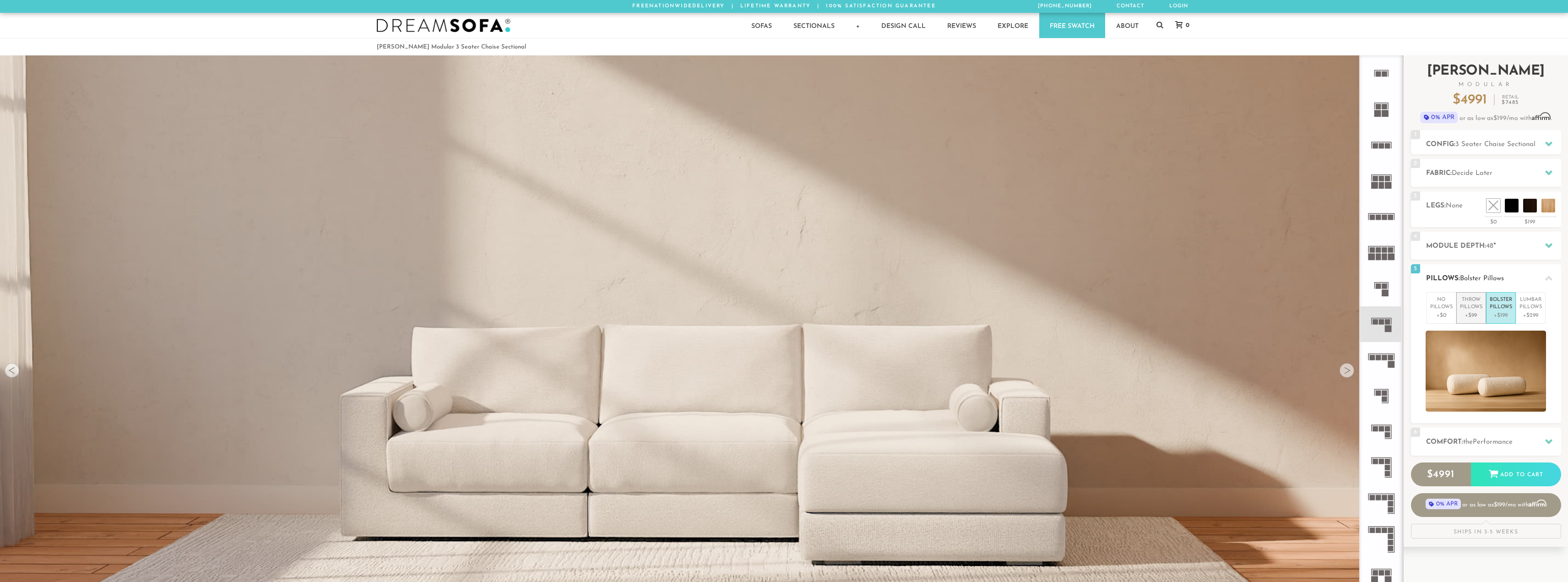
click at [1465, 305] on p "Throw Pillows" at bounding box center [1471, 304] width 23 height 15
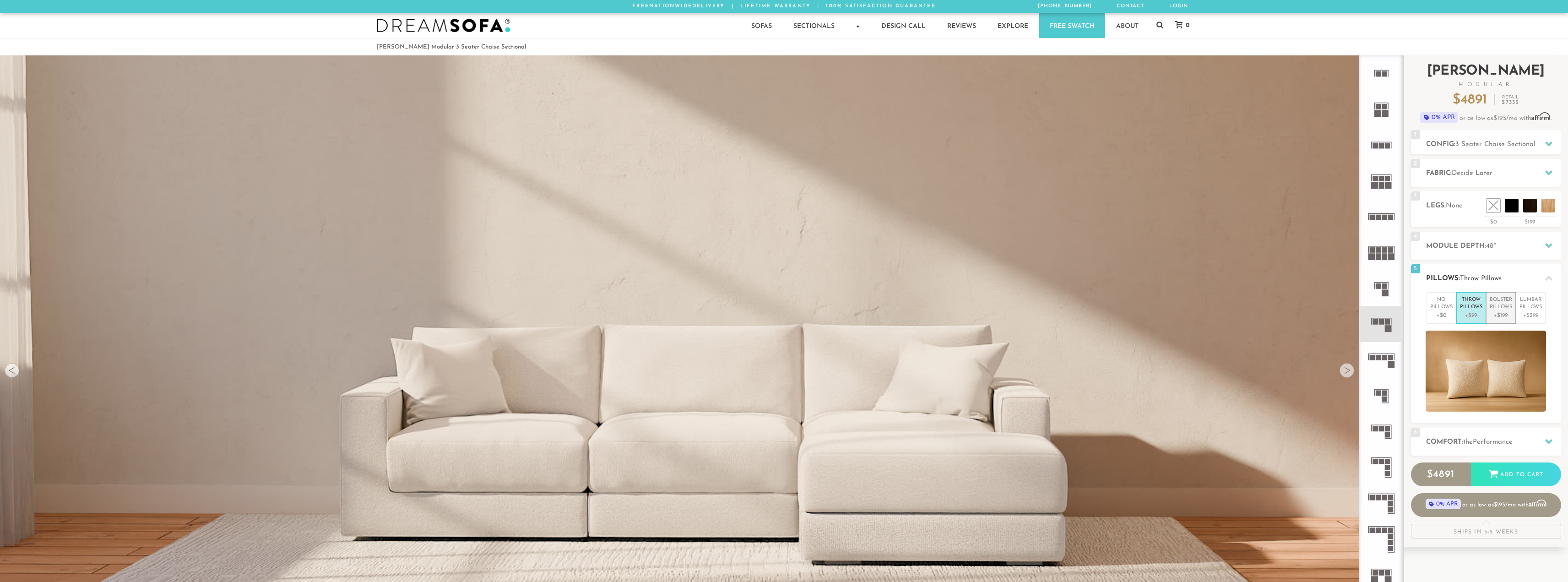
click at [1504, 312] on p "+$199" at bounding box center [1500, 315] width 23 height 9
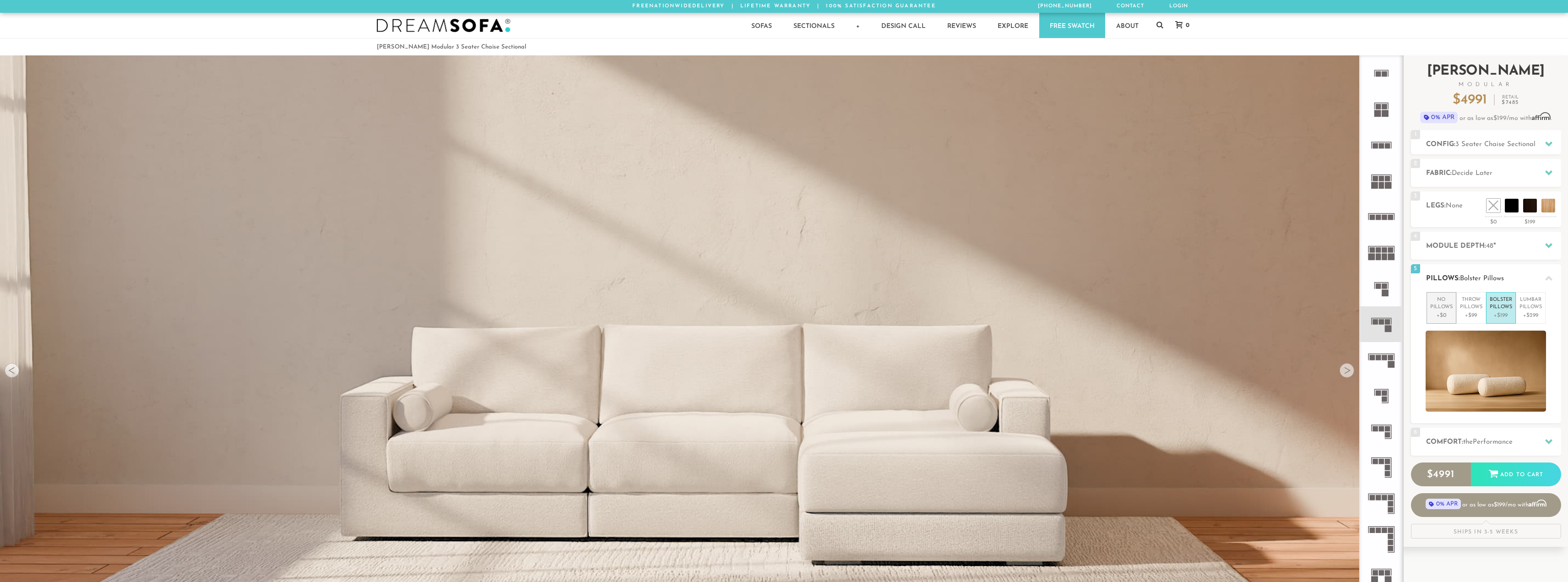
click at [1441, 303] on p "No Pillows" at bounding box center [1441, 304] width 23 height 15
